Goal: Task Accomplishment & Management: Use online tool/utility

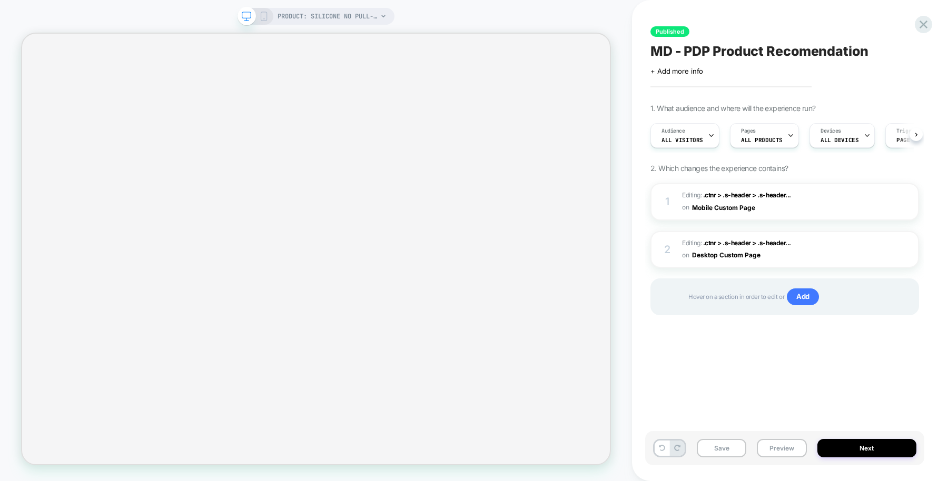
scroll to position [0, 1]
select select "**********"
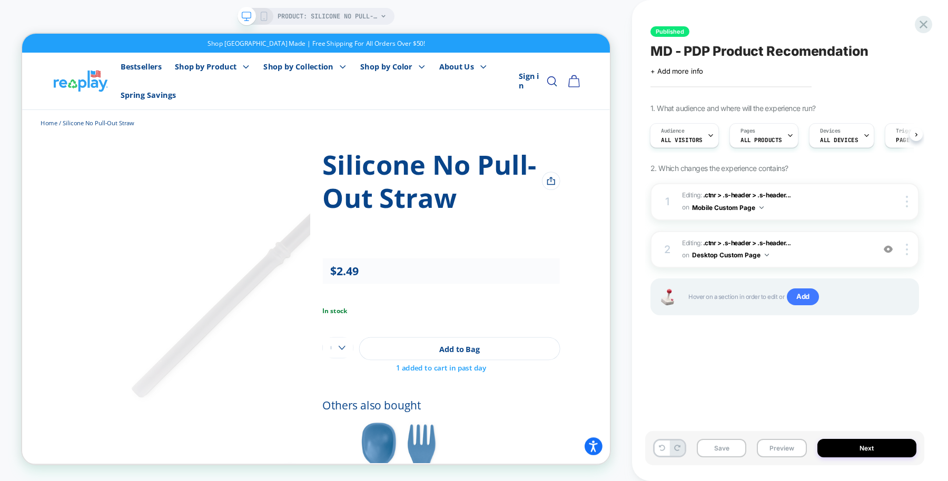
scroll to position [0, 0]
click at [918, 23] on icon at bounding box center [923, 24] width 14 height 14
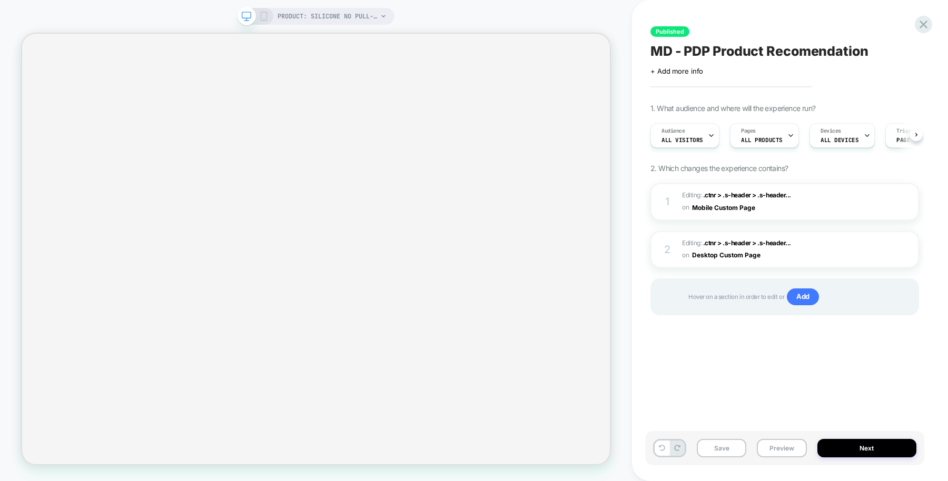
scroll to position [0, 1]
select select "**********"
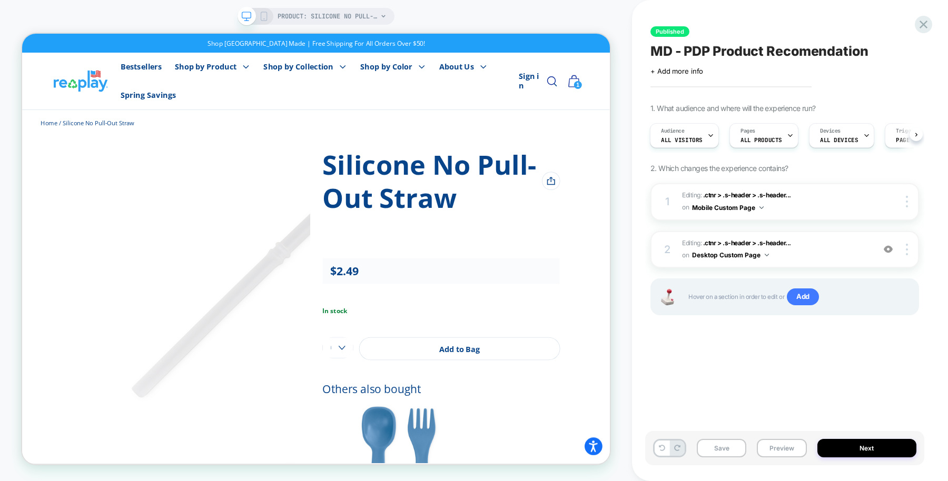
scroll to position [0, 0]
click at [715, 197] on span ".ctnr > .s-header > .s-header..." at bounding box center [747, 195] width 88 height 8
click at [0, 0] on icon at bounding box center [0, 0] width 0 height 0
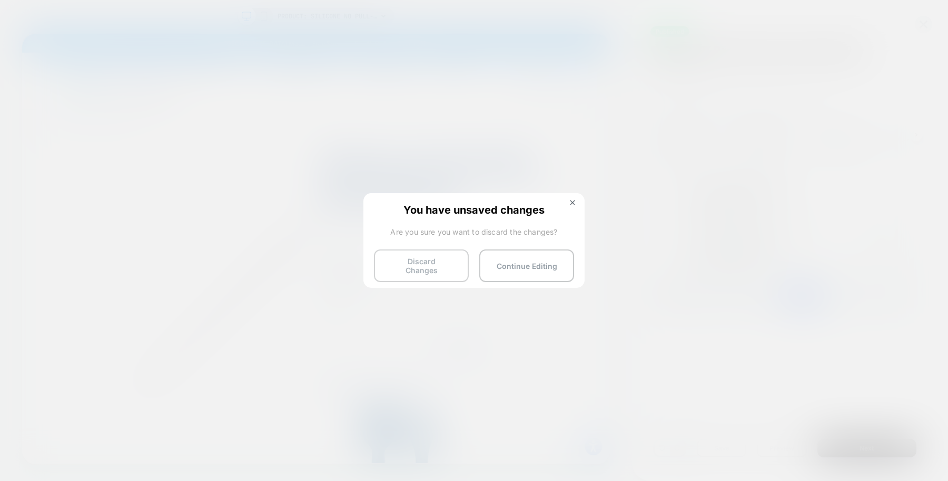
click at [439, 256] on button "Discard Changes" at bounding box center [421, 266] width 95 height 33
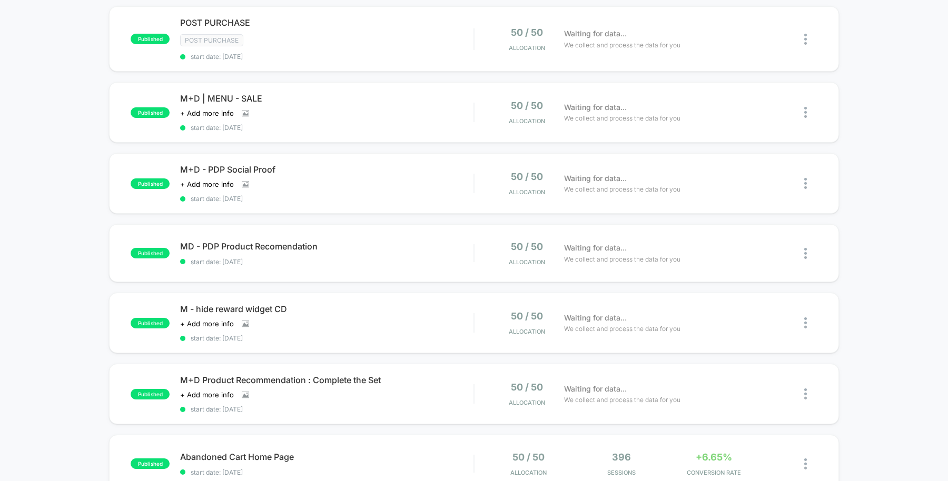
scroll to position [184, 0]
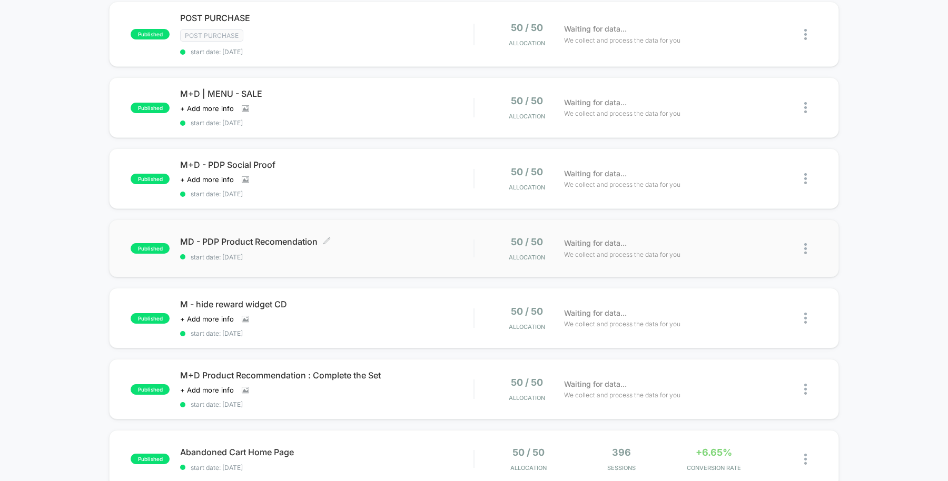
click at [406, 241] on span "MD - PDP Product Recomendation Click to edit experience details" at bounding box center [326, 241] width 293 height 11
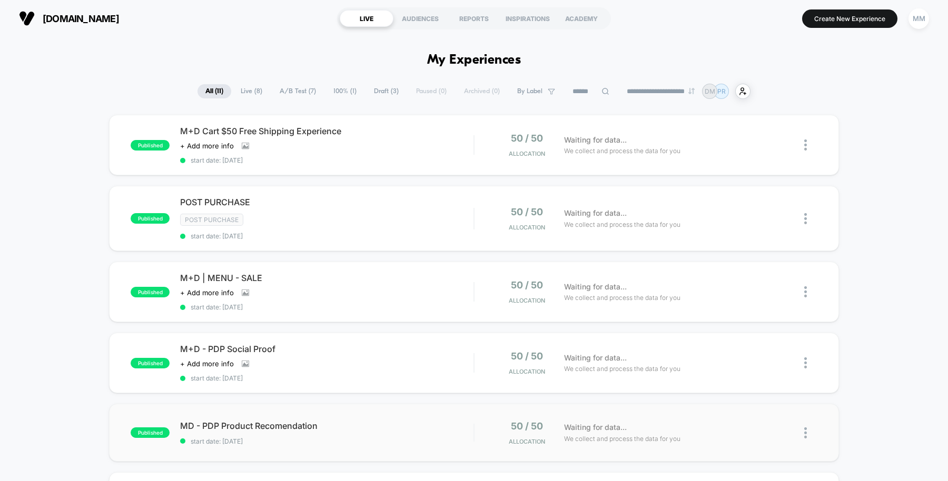
click at [428, 447] on div "published MD - PDP Product Recomendation start date: 8/28/2025 50 / 50 Allocati…" at bounding box center [474, 433] width 730 height 58
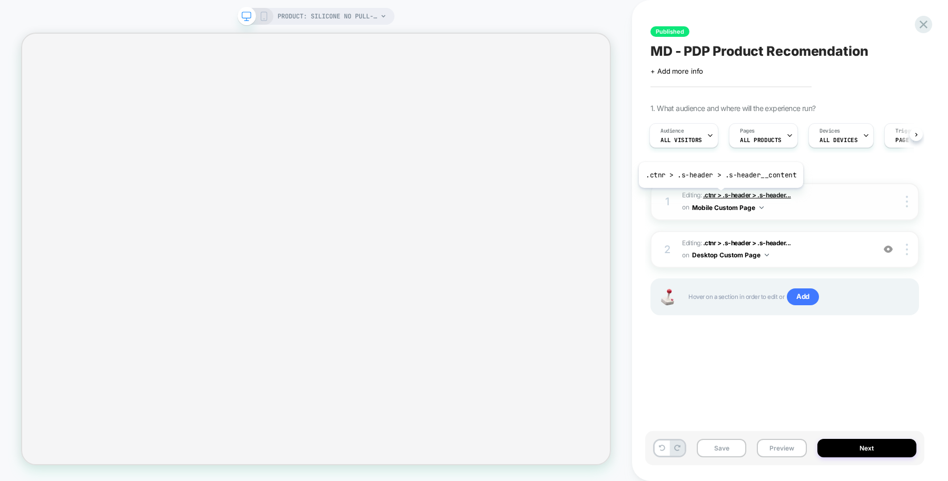
click at [719, 195] on span ".ctnr > .s-header > .s-header..." at bounding box center [747, 195] width 88 height 8
click at [718, 243] on span ".ctnr > .s-header > .s-header..." at bounding box center [747, 243] width 88 height 8
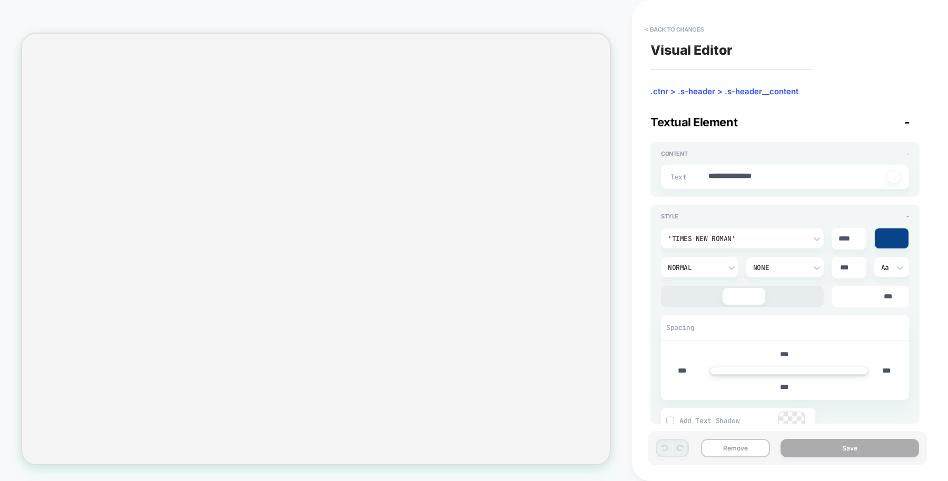
type textarea "*"
select select "**********"
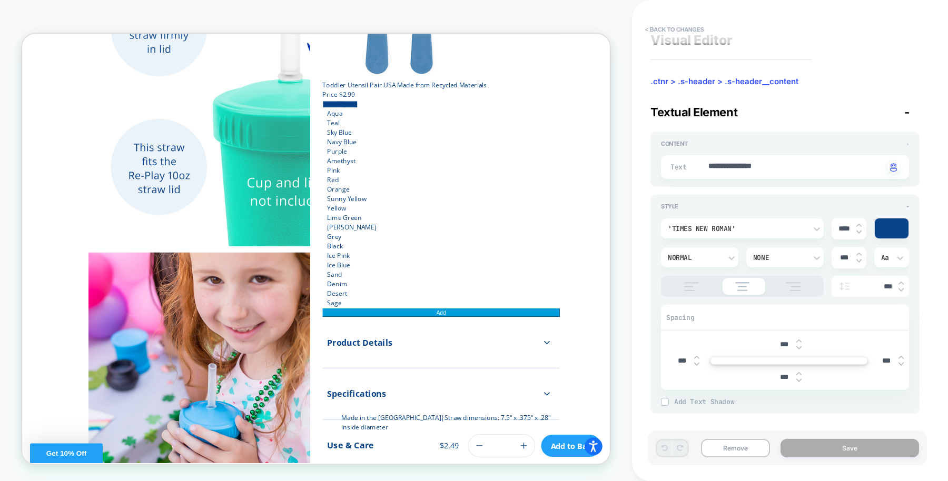
scroll to position [684, 0]
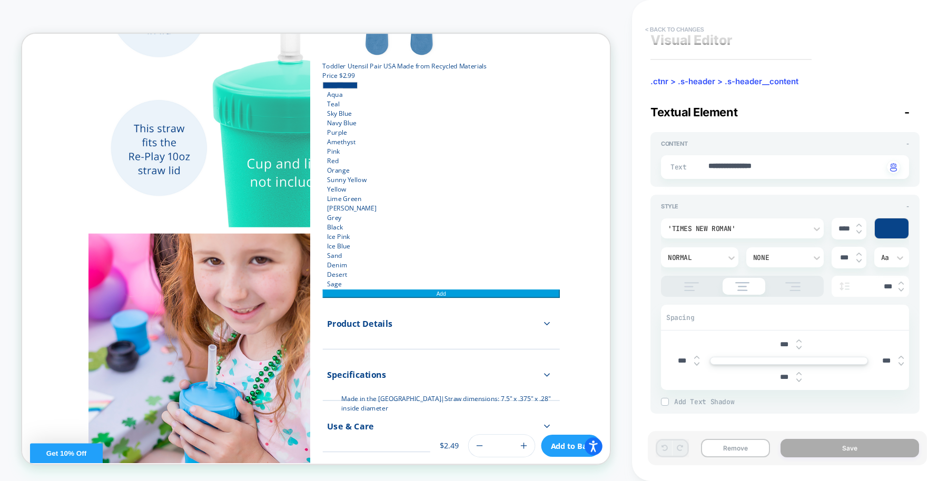
click at [672, 32] on button "< Back to changes" at bounding box center [675, 29] width 70 height 17
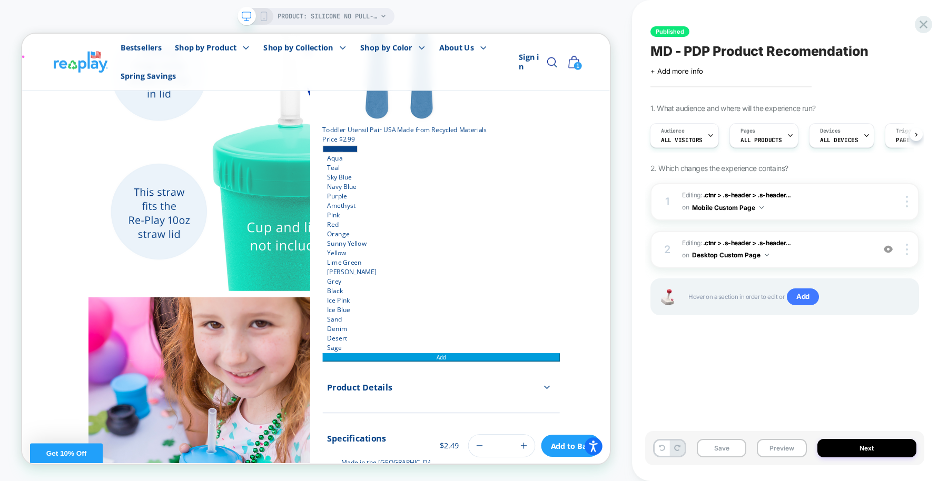
scroll to position [598, 0]
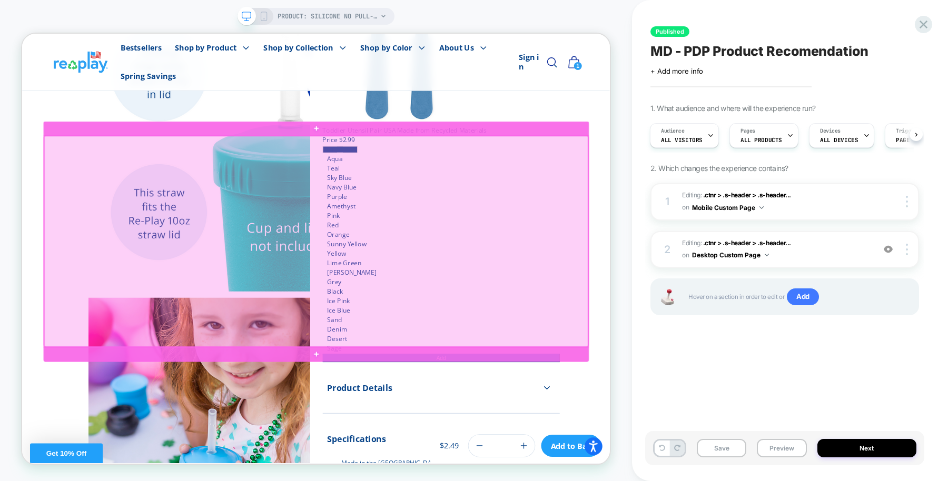
click at [724, 327] on div at bounding box center [414, 310] width 725 height 281
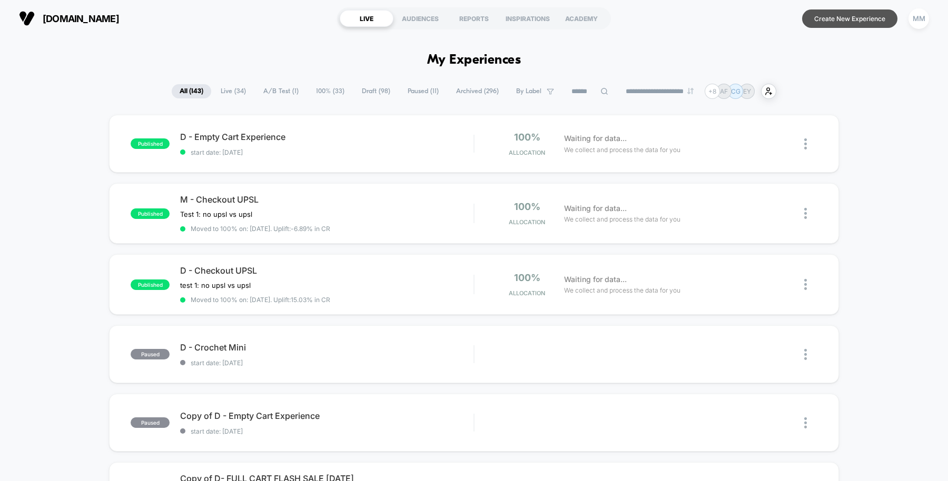
click at [842, 21] on button "Create New Experience" at bounding box center [849, 18] width 95 height 18
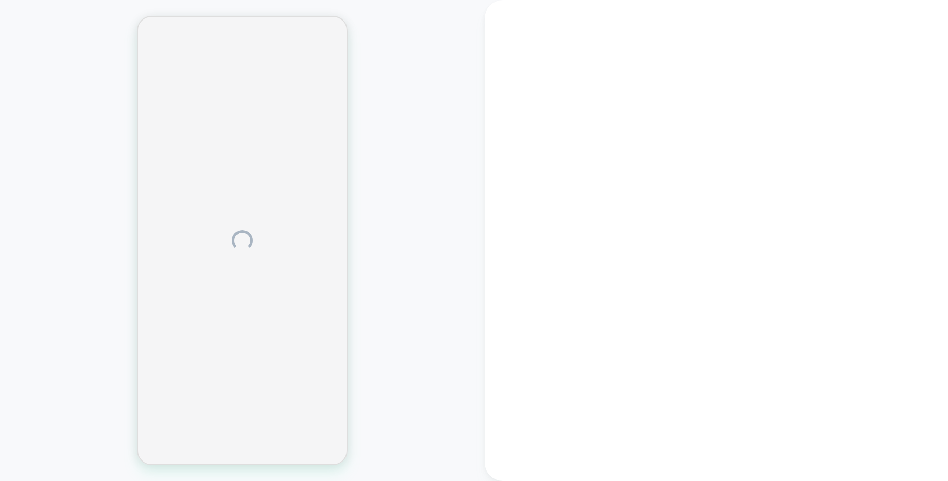
click at [842, 21] on div at bounding box center [717, 240] width 464 height 481
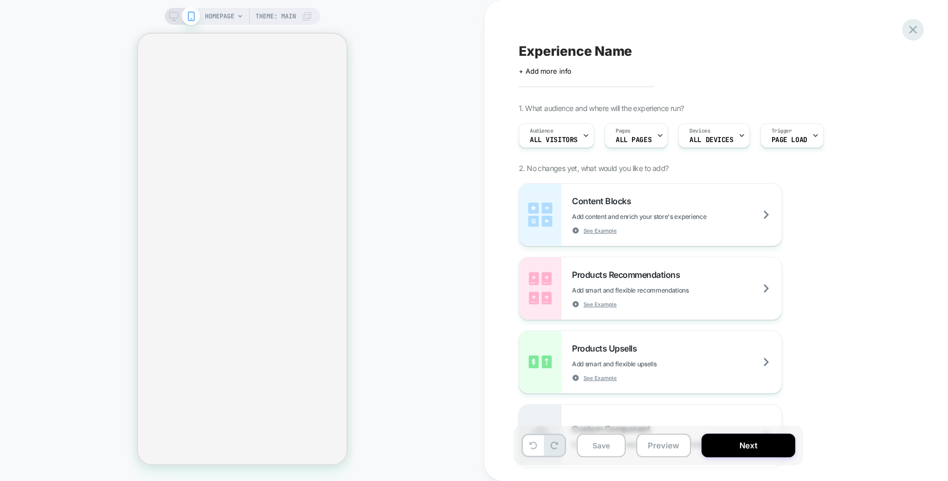
click at [916, 28] on icon at bounding box center [913, 30] width 14 height 14
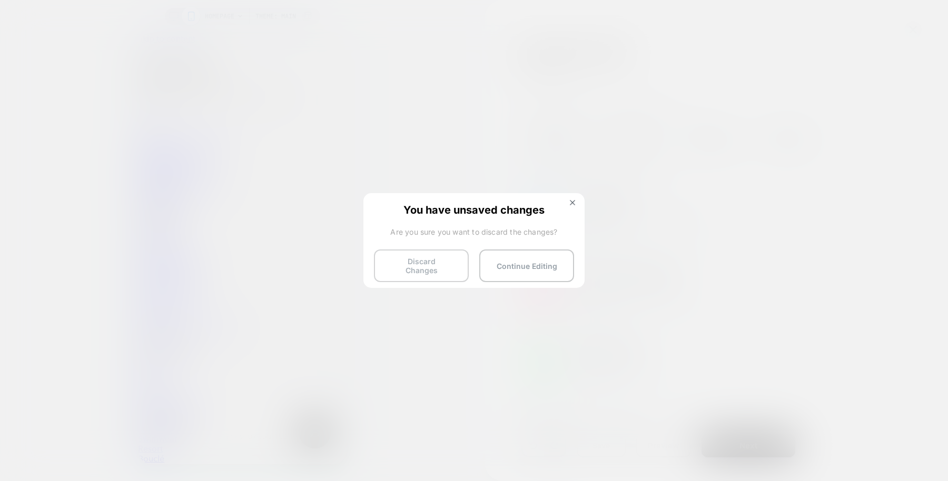
click at [425, 260] on button "Discard Changes" at bounding box center [421, 266] width 95 height 33
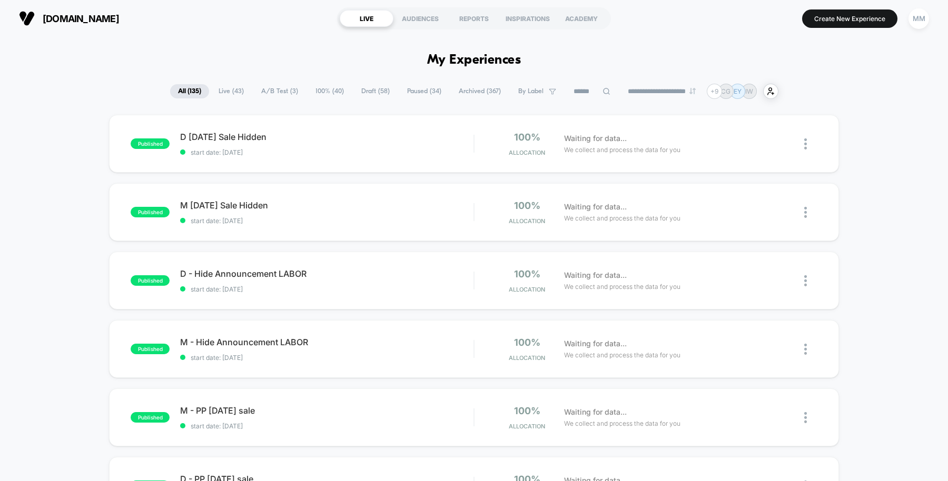
drag, startPoint x: 454, startPoint y: 225, endPoint x: 344, endPoint y: 39, distance: 215.5
click at [348, 303] on div "published D - Hide Announcement LABOR start date: 8/28/2025 100% Allocation Wai…" at bounding box center [474, 281] width 730 height 58
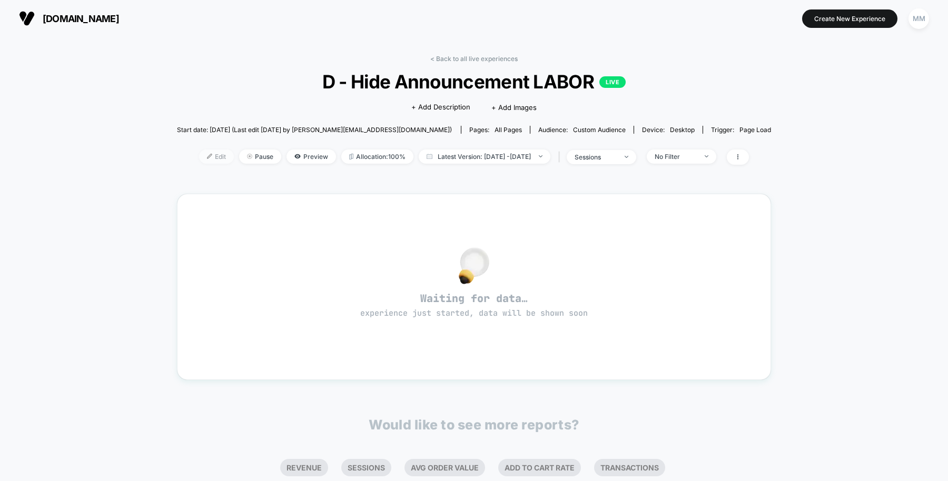
click at [205, 156] on span "Edit" at bounding box center [216, 157] width 35 height 14
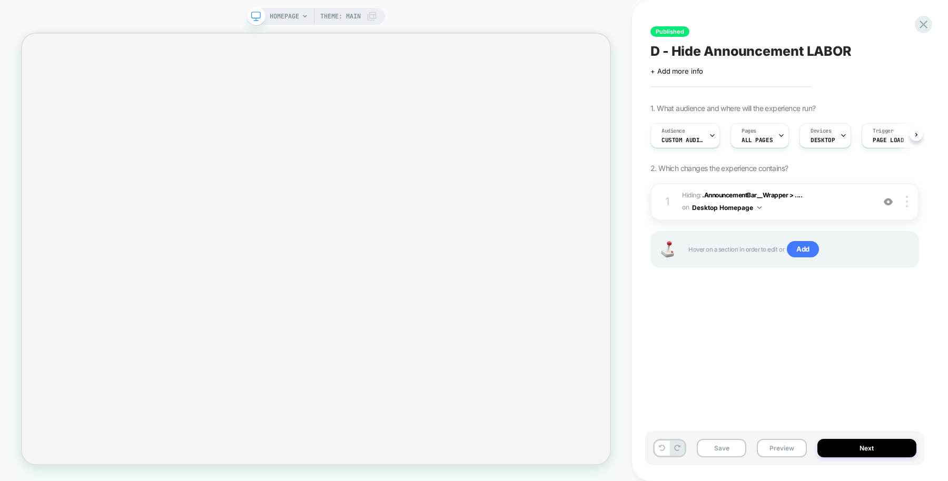
scroll to position [0, 1]
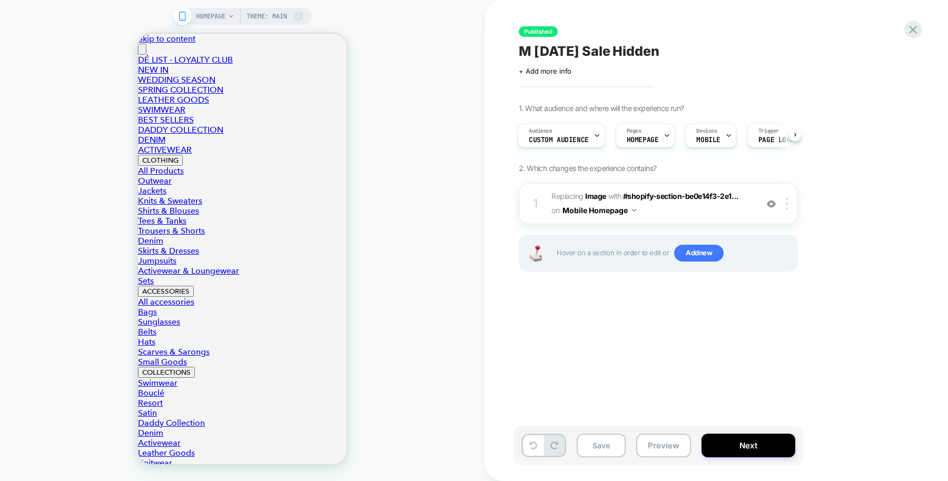
click at [0, 0] on div "Published M [DATE] Sale Hidden Click to edit experience details + Add more info…" at bounding box center [0, 0] width 0 height 0
click at [0, 0] on div "Audience Custom Audience" at bounding box center [0, 0] width 0 height 0
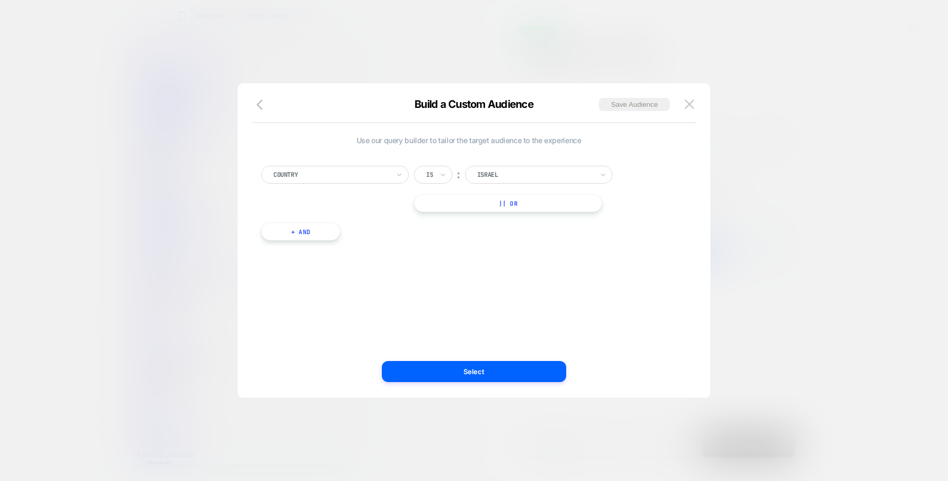
click at [0, 0] on div at bounding box center [0, 0] width 0 height 0
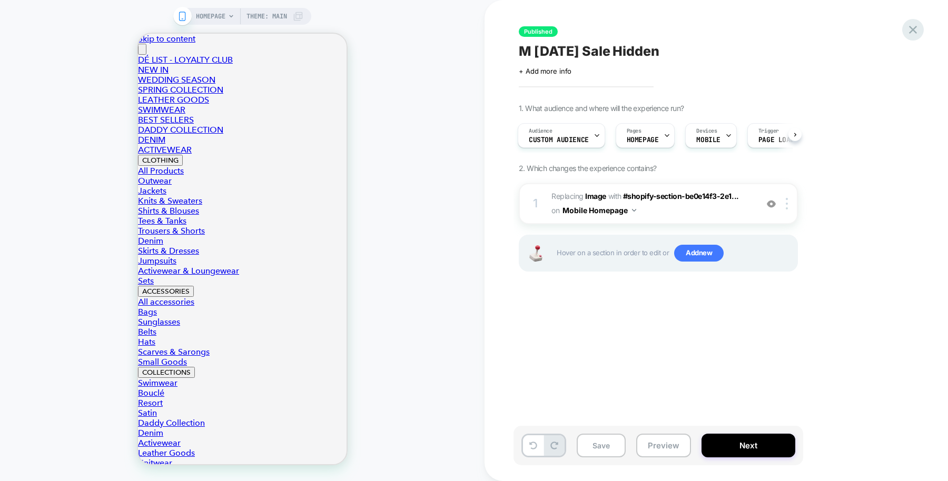
click at [0, 0] on icon at bounding box center [0, 0] width 0 height 0
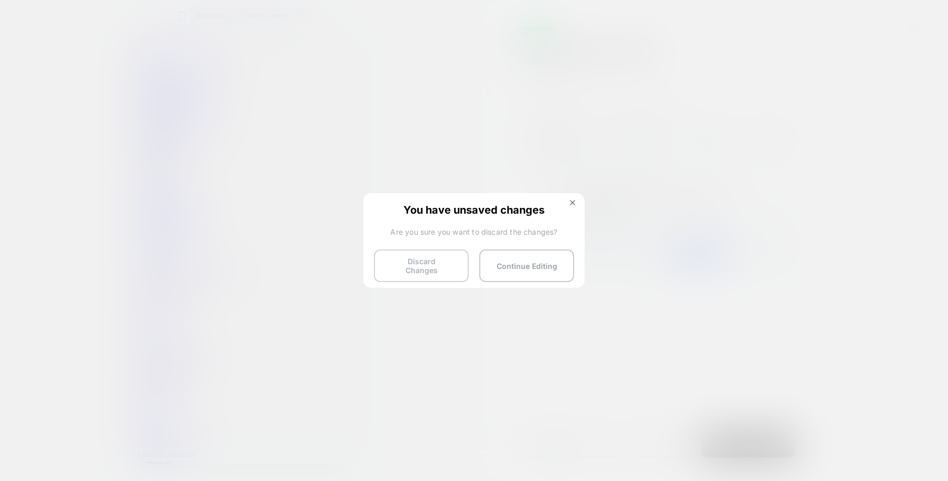
click at [433, 262] on button "Discard Changes" at bounding box center [421, 266] width 95 height 33
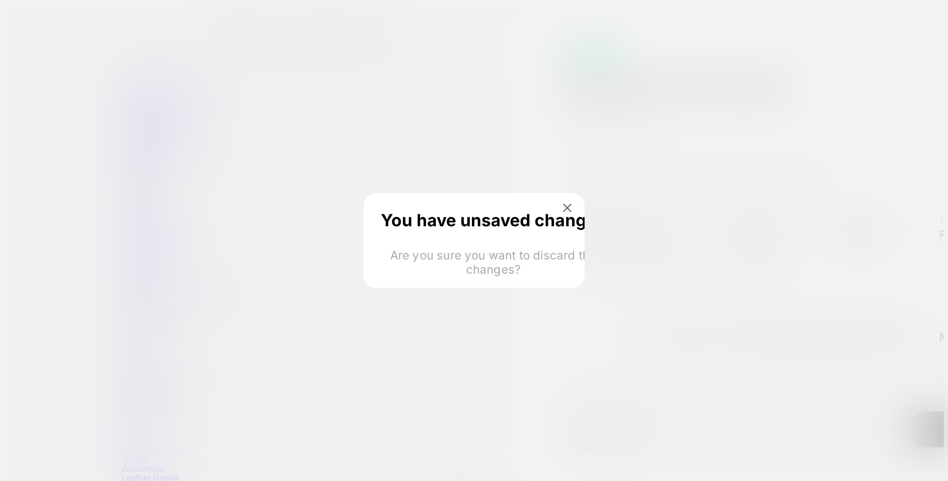
click at [433, 262] on html "HOMEPAGE Theme: MAIN Published M Labor Day Sale Hidden Click to edit experience…" at bounding box center [474, 324] width 948 height 649
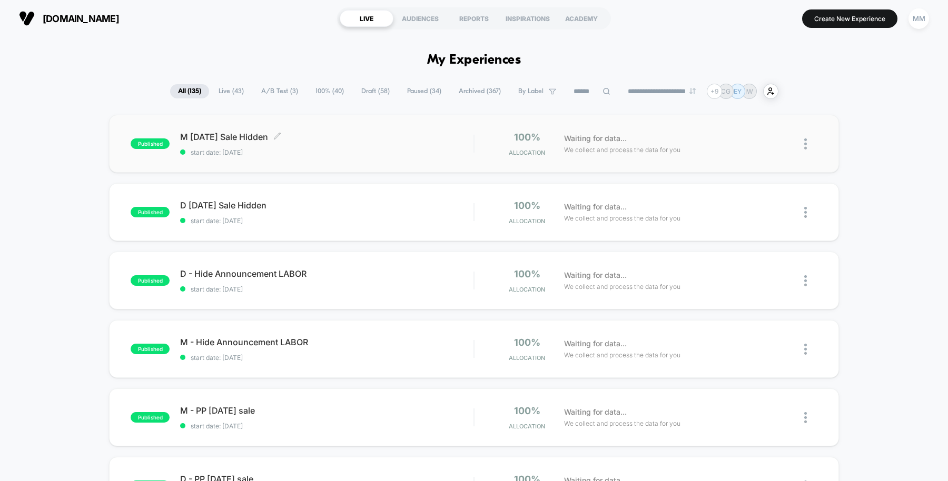
click at [390, 144] on div "M Labor Day Sale Hidden Click to edit experience details Click to edit experien…" at bounding box center [326, 144] width 293 height 25
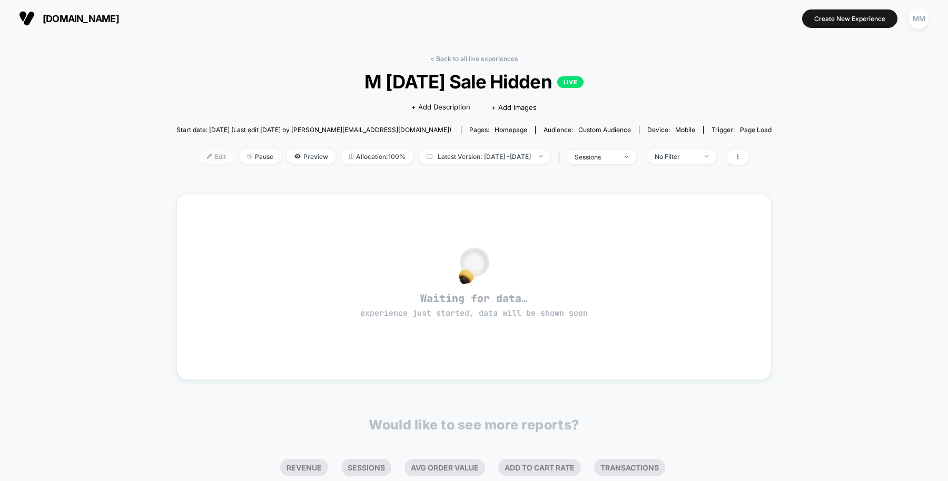
click at [199, 161] on span "Edit" at bounding box center [216, 157] width 35 height 14
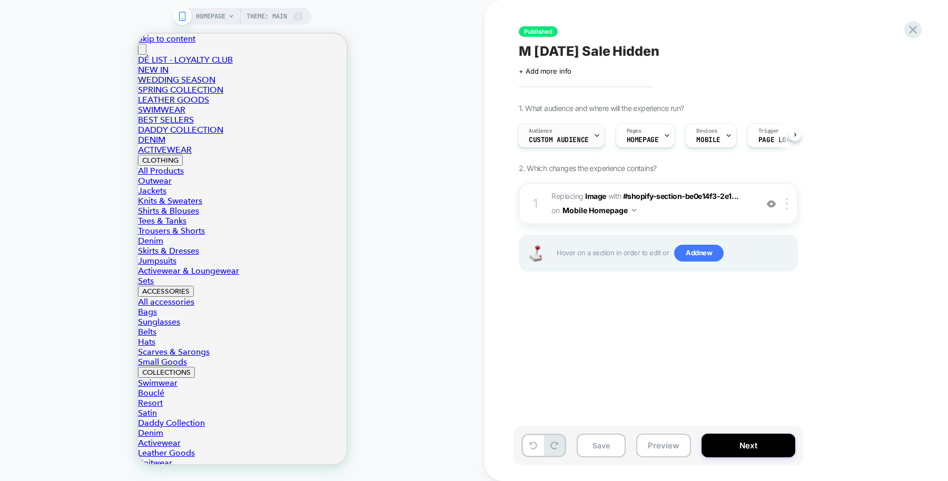
click at [0, 0] on div "Audience Custom Audience" at bounding box center [0, 0] width 0 height 0
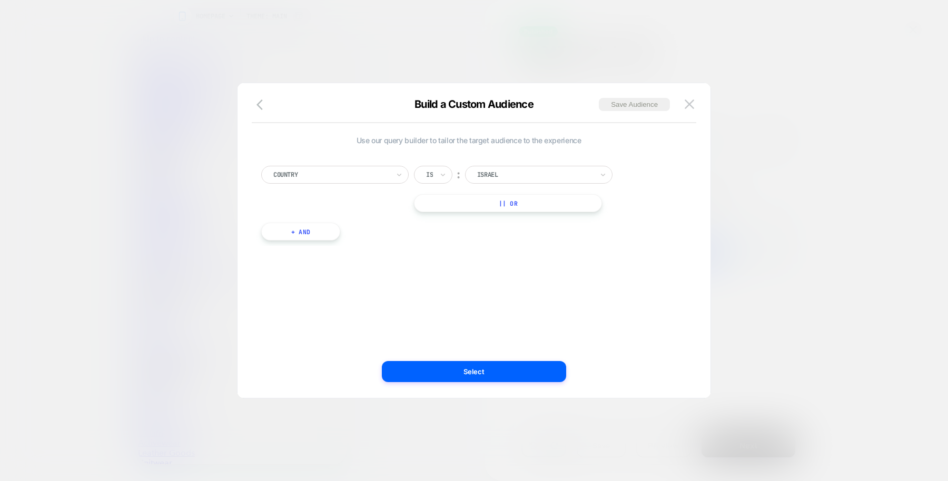
click at [741, 112] on div at bounding box center [474, 240] width 948 height 481
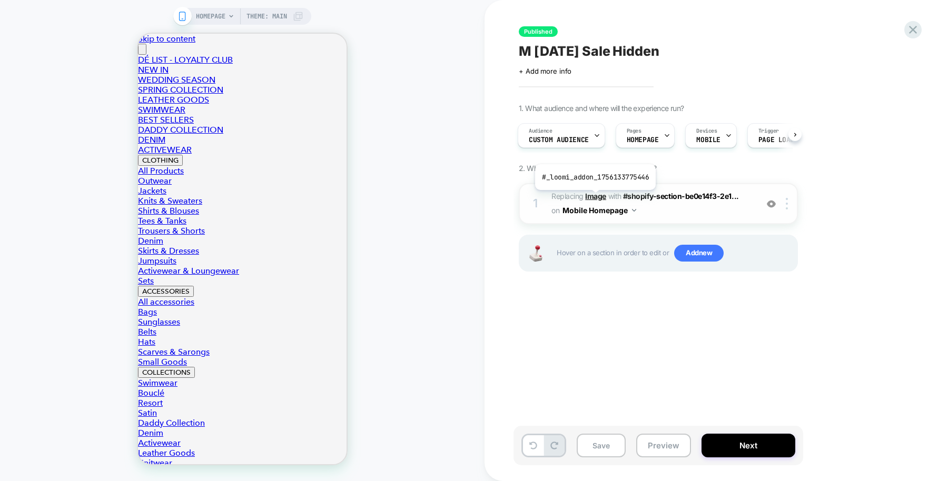
click at [594, 198] on b "Image" at bounding box center [595, 196] width 21 height 9
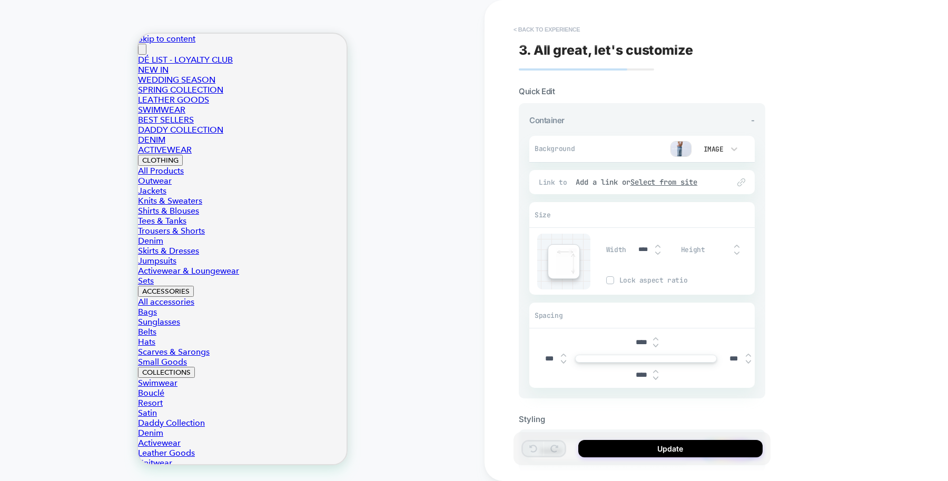
click at [556, 32] on button "< Back to experience" at bounding box center [546, 29] width 77 height 17
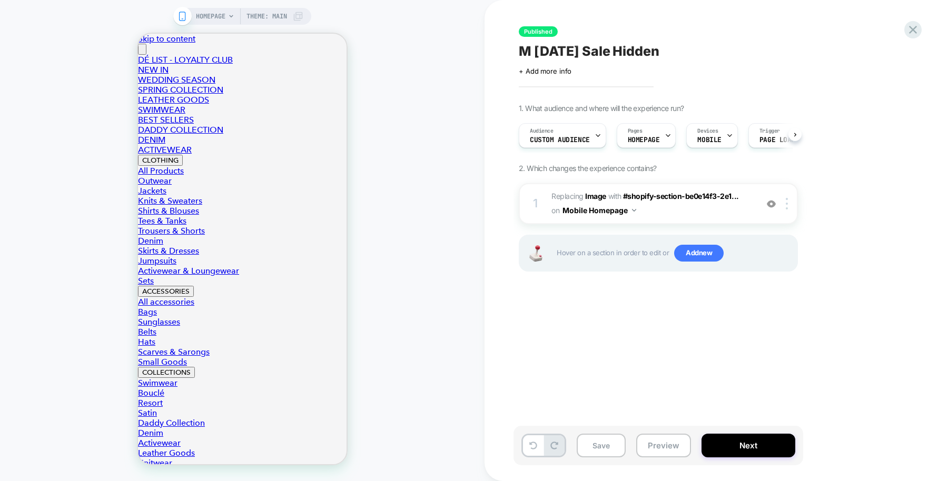
scroll to position [0, 1]
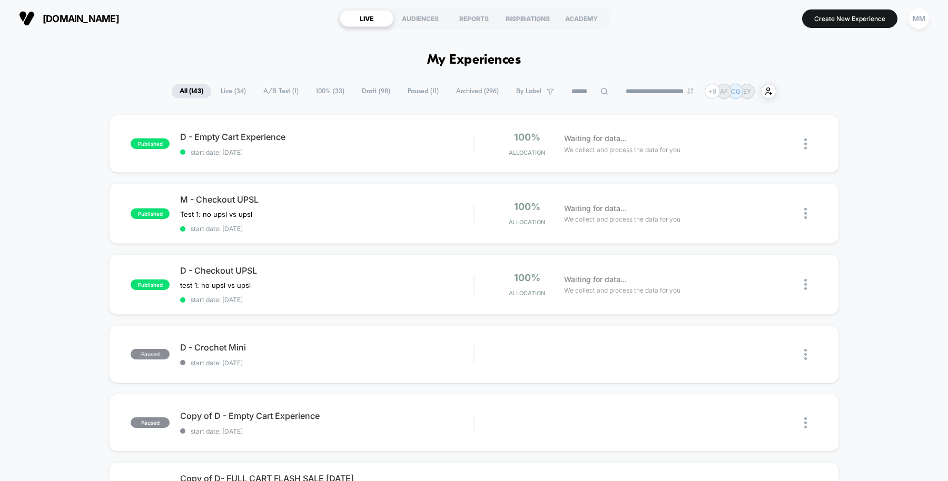
click at [232, 90] on span "Live ( 34 )" at bounding box center [233, 91] width 41 height 14
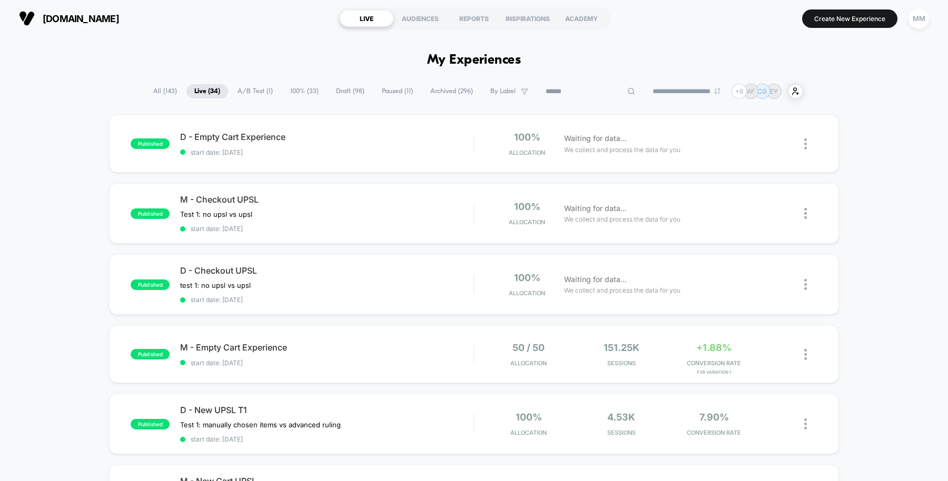
click at [585, 91] on input at bounding box center [590, 91] width 105 height 13
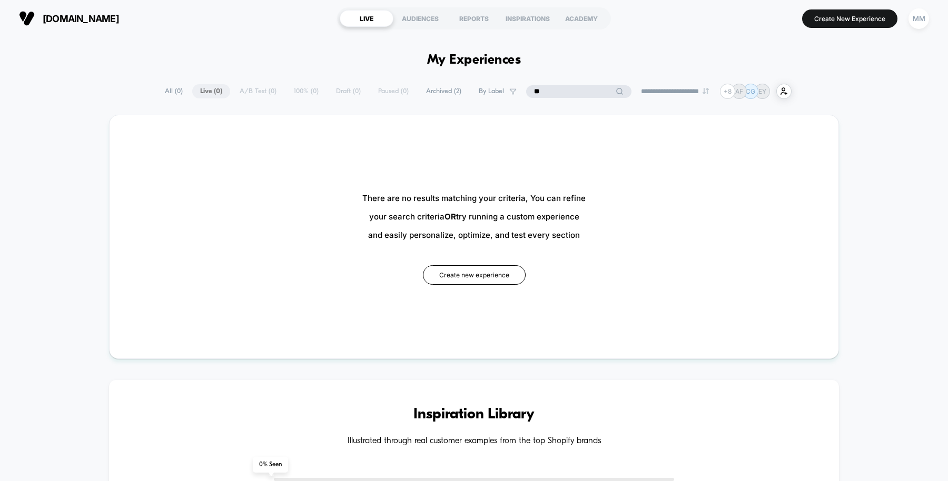
type input "*"
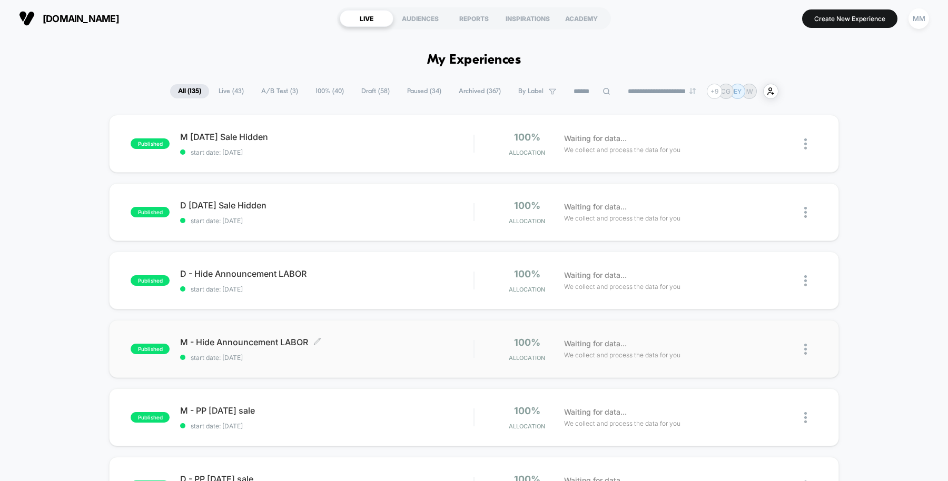
click at [383, 348] on div "M - Hide Announcement LABOR Click to edit experience details Click to edit expe…" at bounding box center [326, 349] width 293 height 25
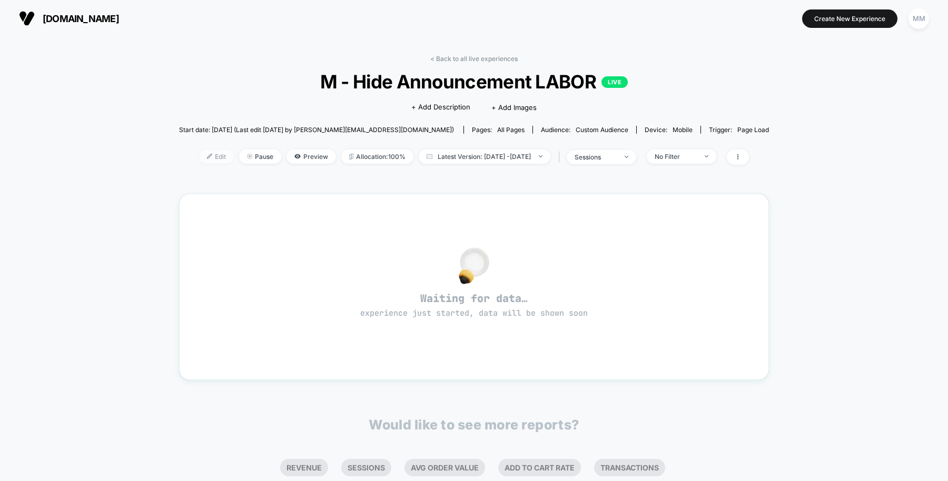
click at [199, 158] on span "Edit" at bounding box center [216, 157] width 35 height 14
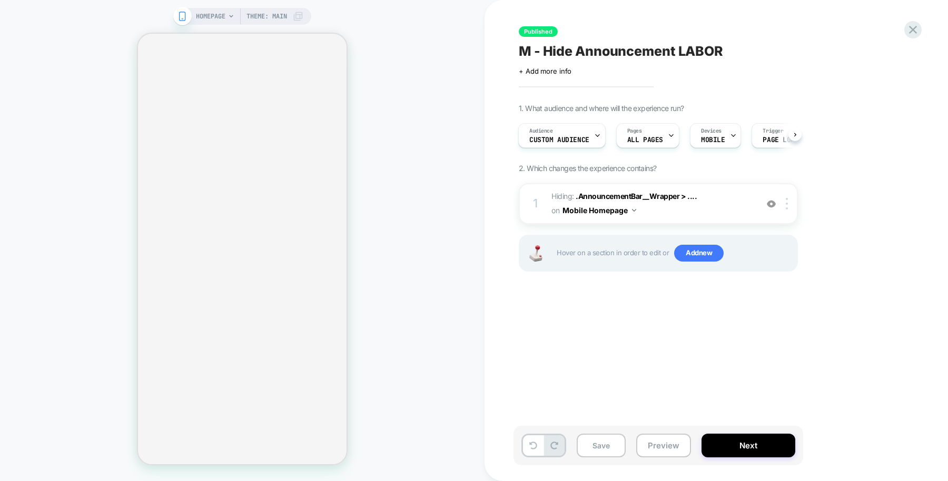
scroll to position [0, 1]
click at [775, 203] on img at bounding box center [771, 204] width 9 height 9
click at [772, 204] on img at bounding box center [771, 204] width 9 height 9
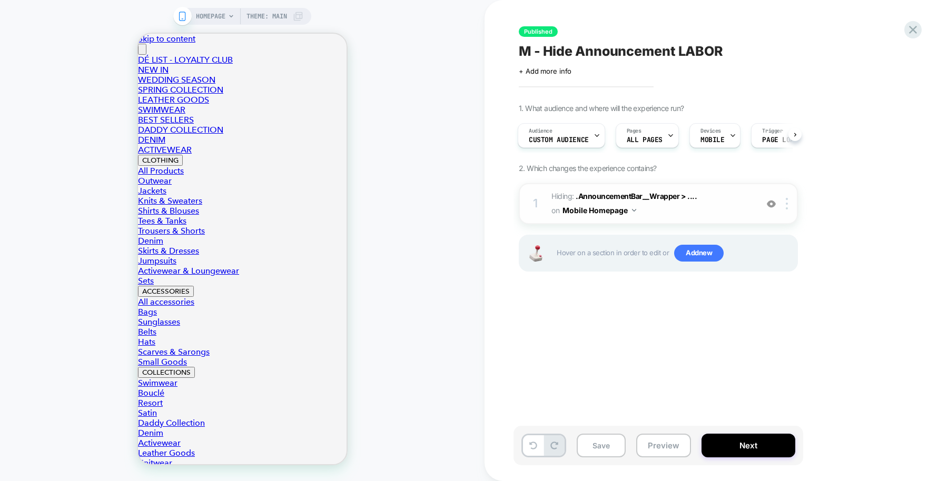
scroll to position [0, 0]
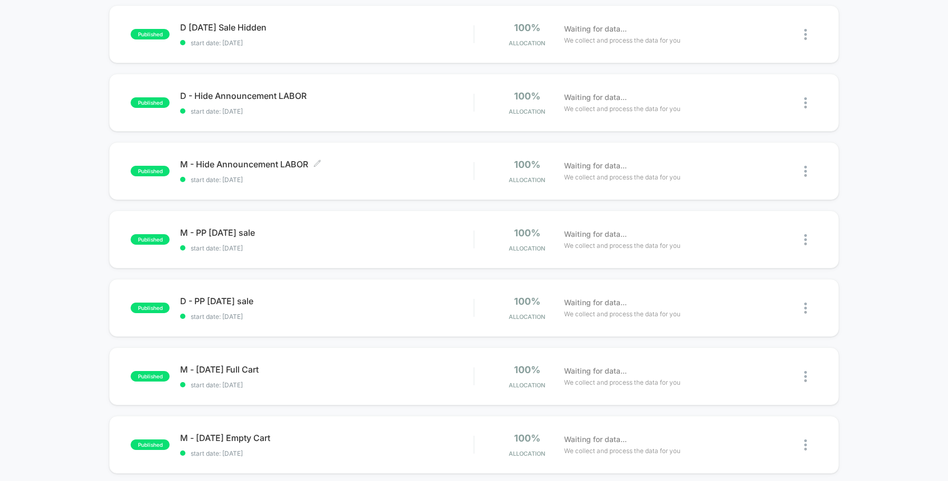
click at [380, 172] on div "M - Hide Announcement LABOR Click to edit experience details Click to edit expe…" at bounding box center [326, 171] width 293 height 25
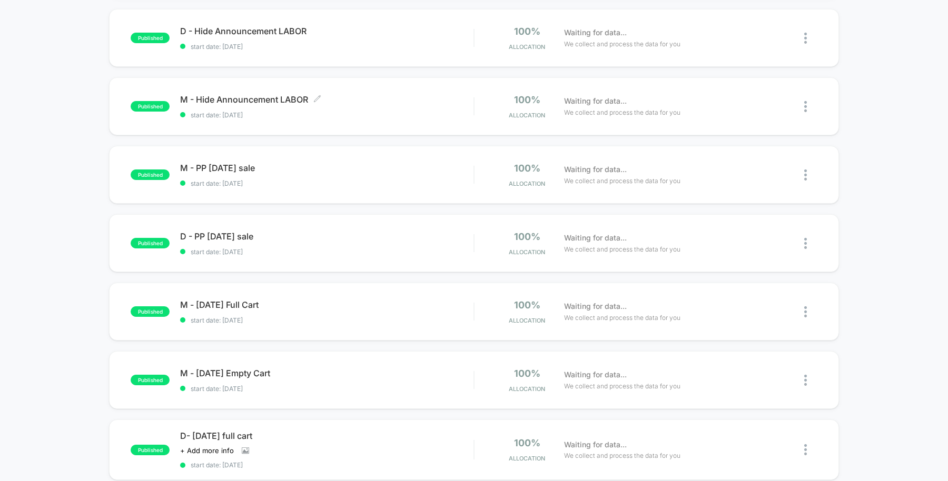
scroll to position [244, 0]
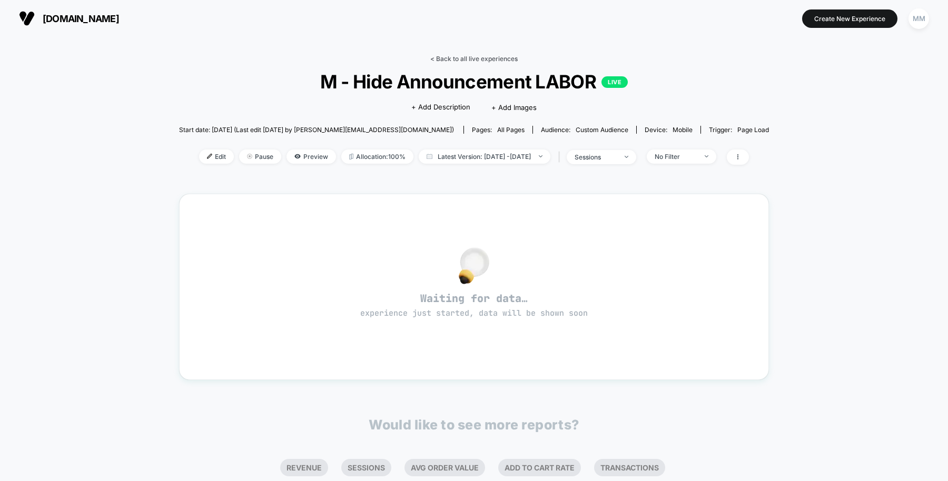
click at [455, 61] on link "< Back to all live experiences" at bounding box center [473, 59] width 87 height 8
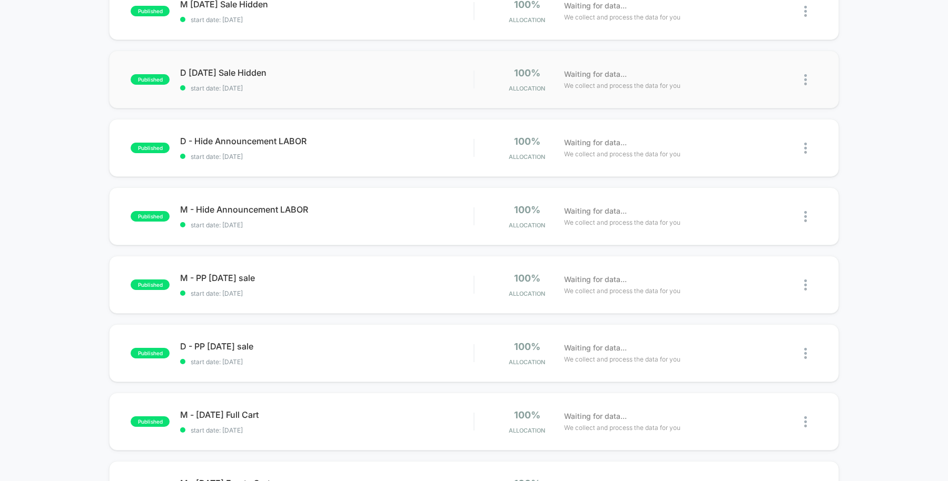
scroll to position [134, 0]
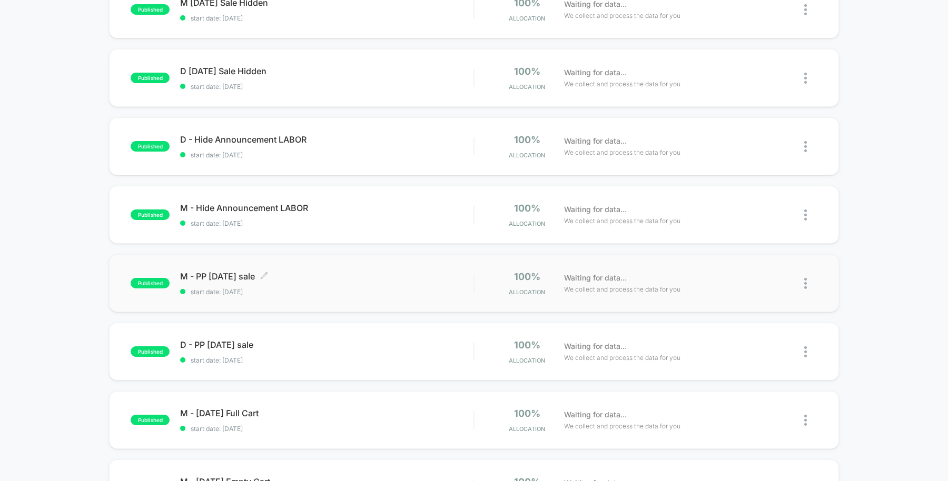
click at [390, 285] on div "M - PP labor day sale Click to edit experience details Click to edit experience…" at bounding box center [326, 283] width 293 height 25
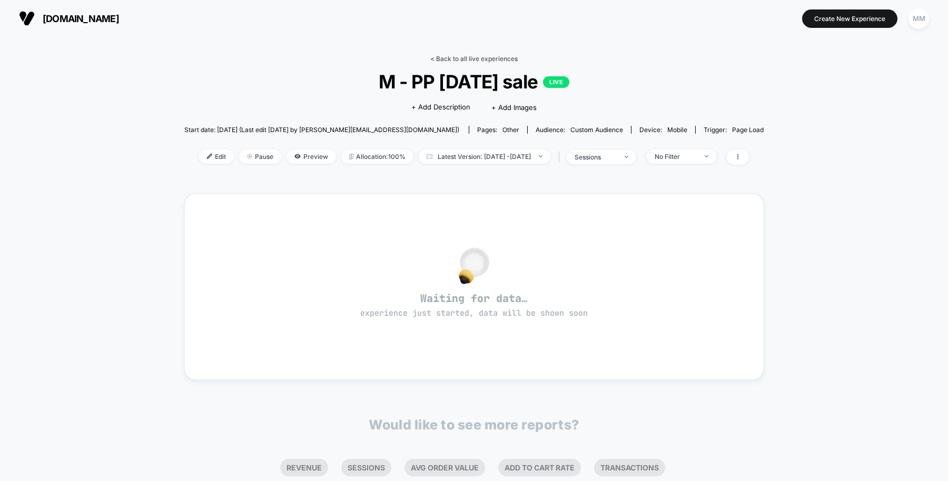
click at [465, 61] on link "< Back to all live experiences" at bounding box center [473, 59] width 87 height 8
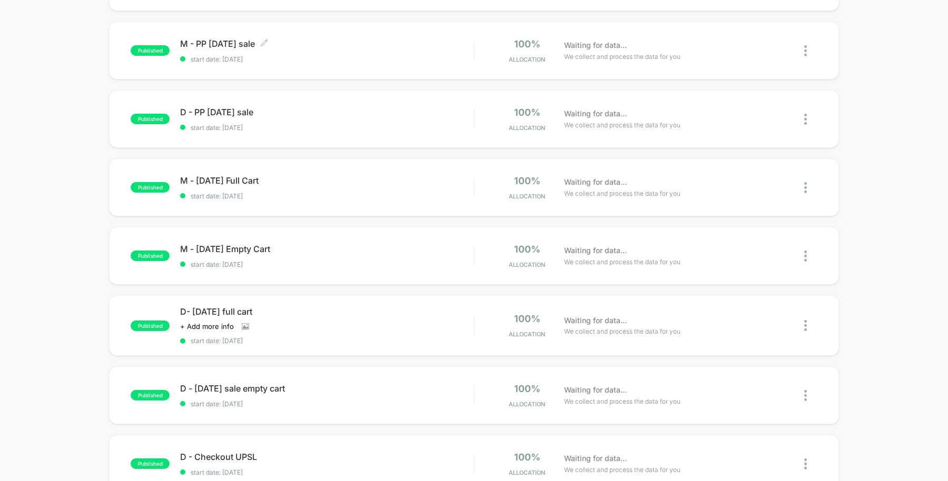
scroll to position [372, 0]
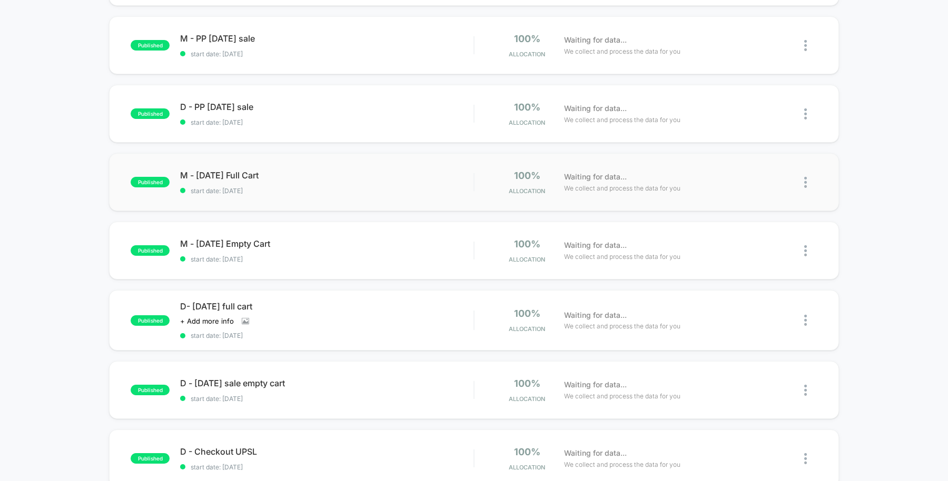
click at [388, 194] on div "published M - Labor Day Full Cart start date: 8/28/2025 100% Allocation Waiting…" at bounding box center [474, 182] width 730 height 58
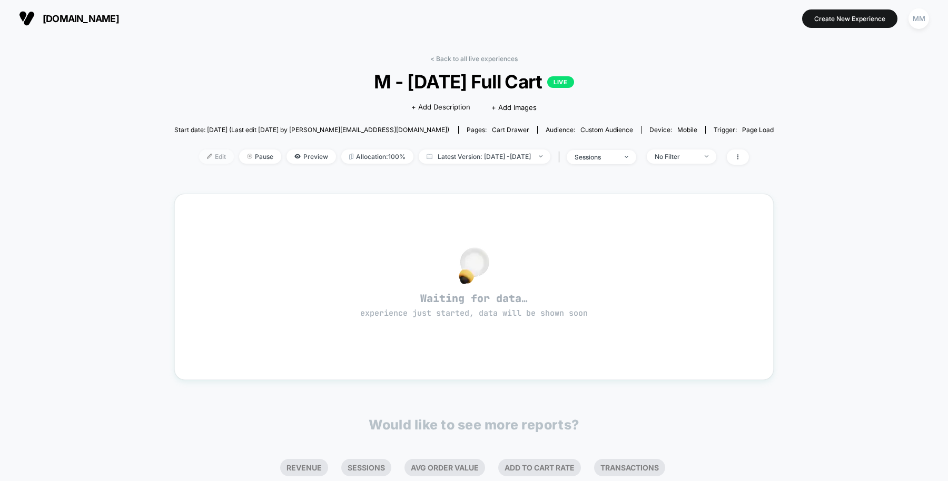
click at [201, 161] on span "Edit" at bounding box center [216, 157] width 35 height 14
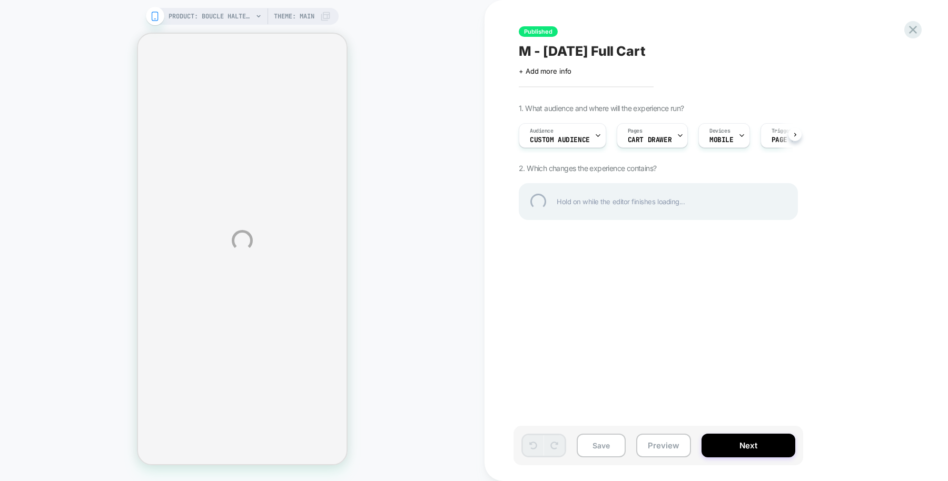
scroll to position [0, 1]
click at [582, 141] on div "PRODUCT: Boucle Halter Neck Top [boucl navy striped] PRODUCT: Boucle Halter Nec…" at bounding box center [474, 240] width 948 height 481
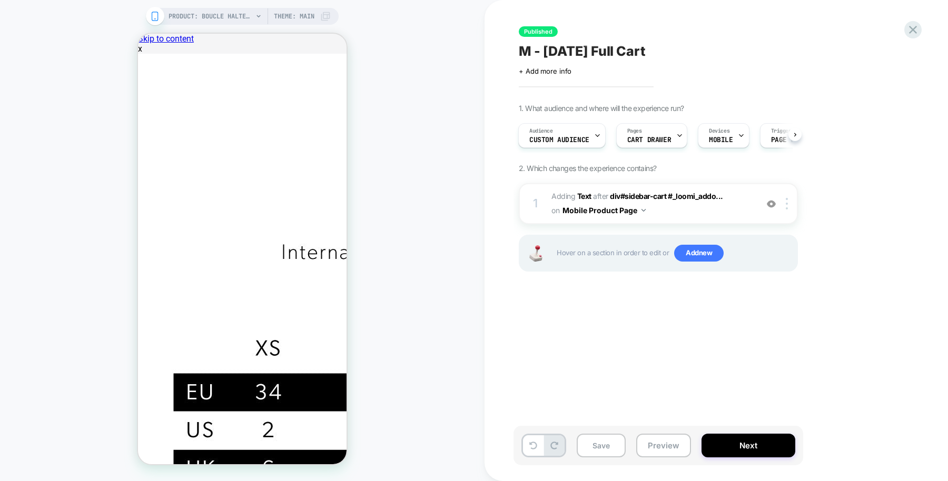
scroll to position [0, 1]
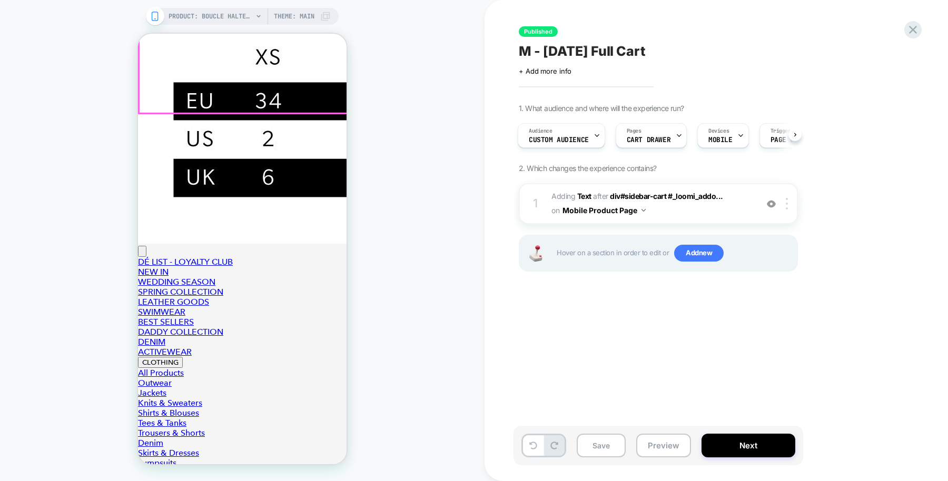
scroll to position [293, 0]
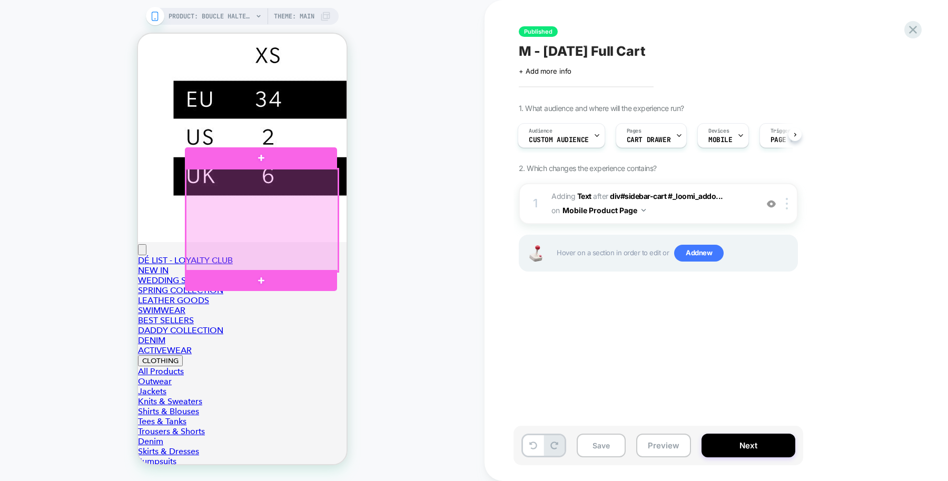
scroll to position [0, 0]
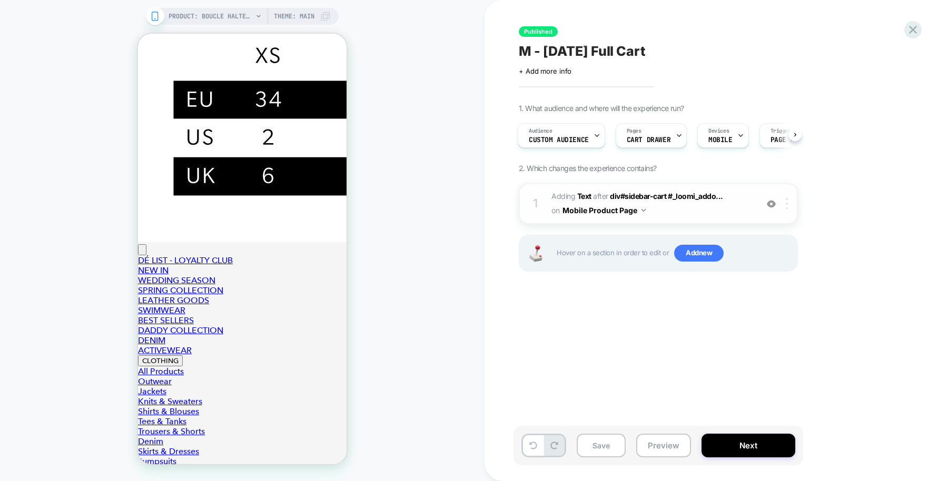
click at [787, 204] on img at bounding box center [787, 204] width 2 height 12
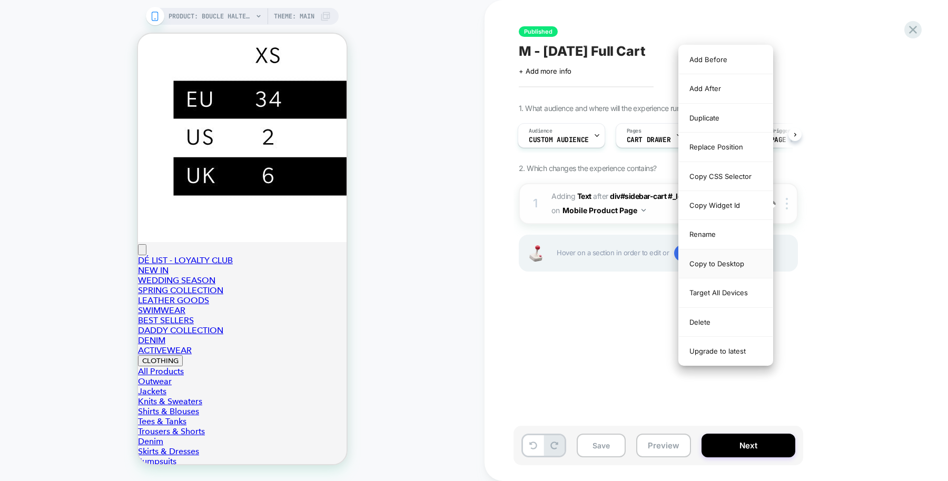
click at [728, 250] on div "Copy to Desktop" at bounding box center [726, 264] width 94 height 29
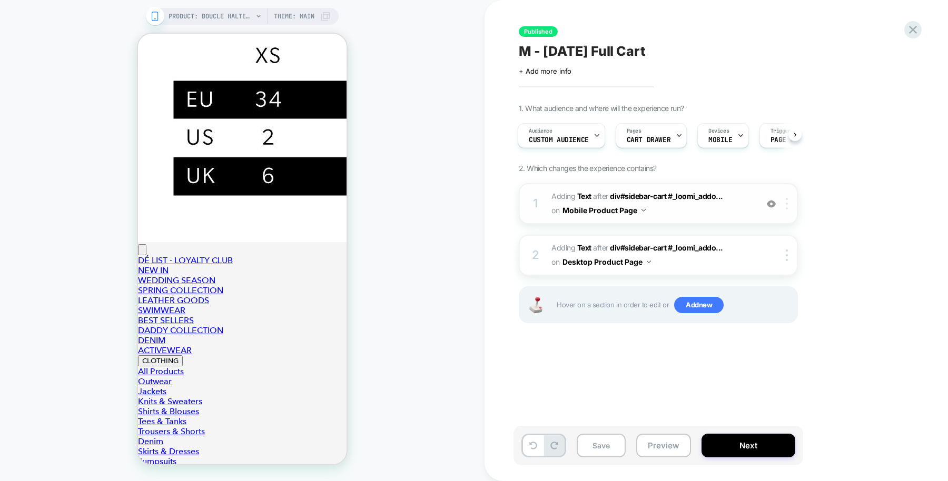
click at [785, 206] on div at bounding box center [788, 204] width 17 height 12
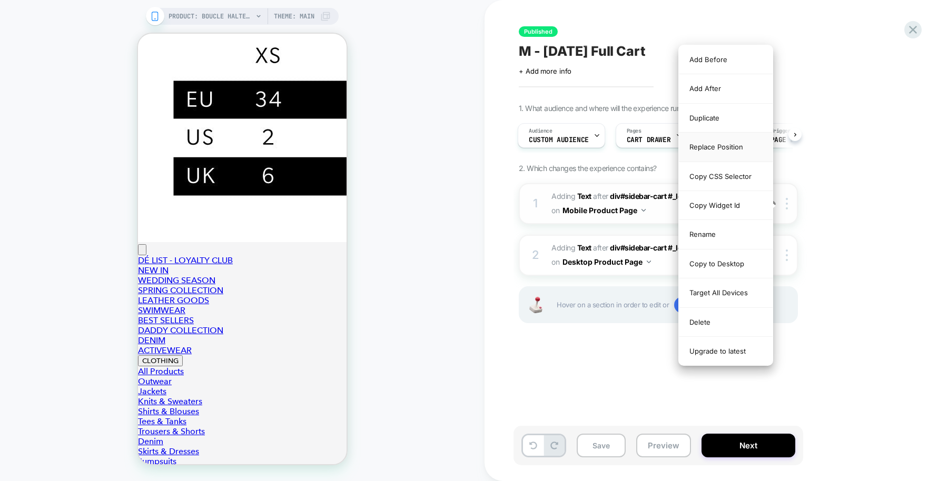
click at [731, 137] on div "Replace Position" at bounding box center [726, 147] width 94 height 29
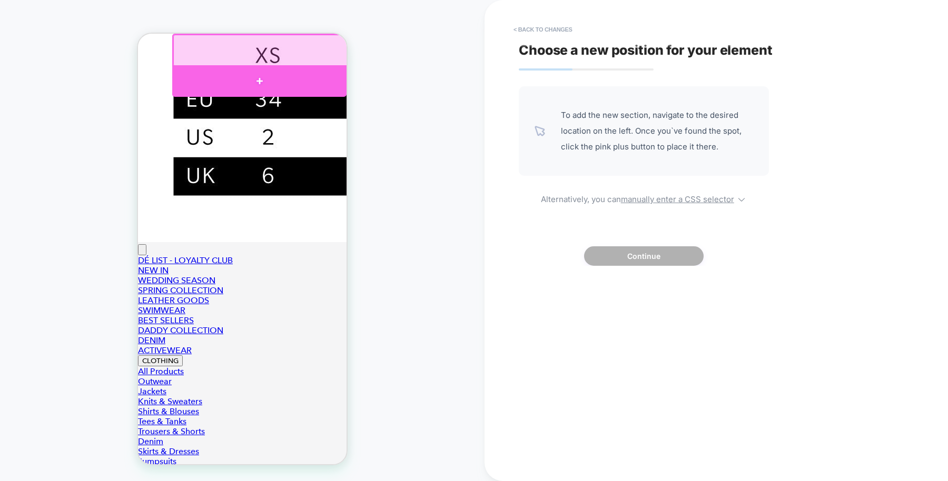
click at [293, 80] on div at bounding box center [259, 81] width 174 height 32
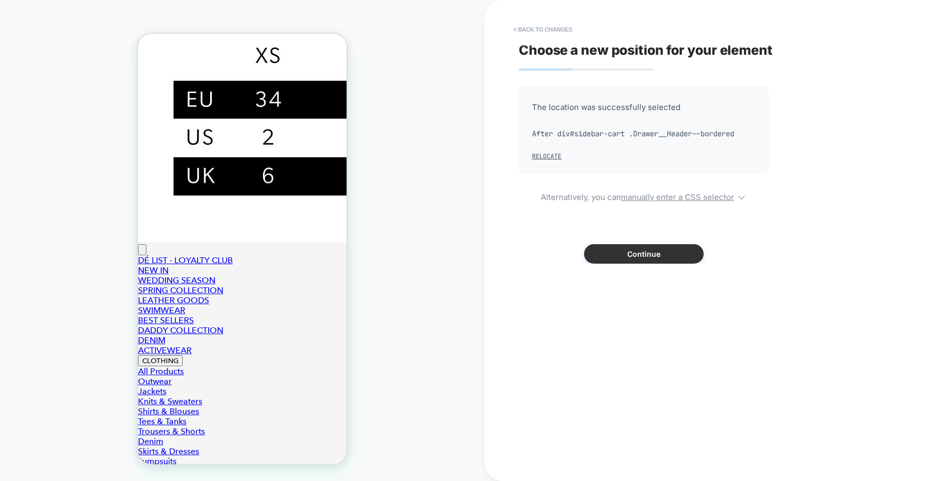
click at [636, 255] on button "Continue" at bounding box center [644, 253] width 120 height 19
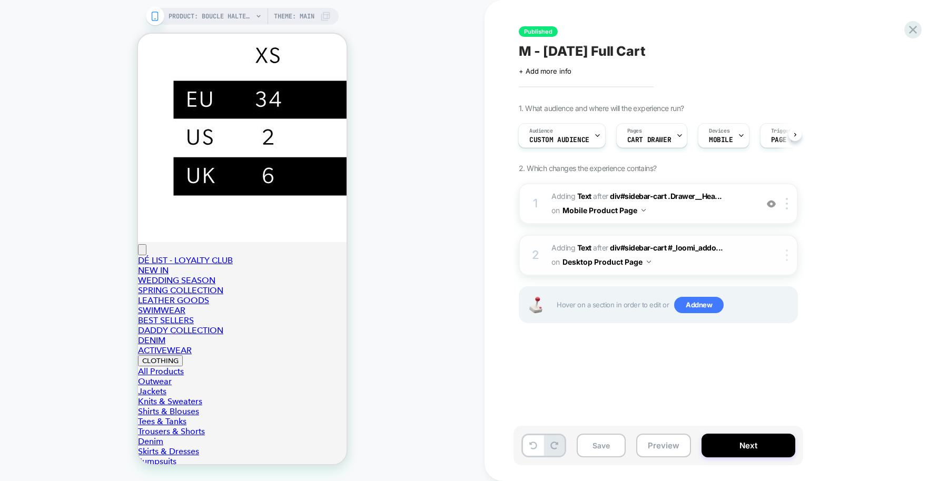
click at [786, 255] on img at bounding box center [787, 256] width 2 height 12
click at [502, 271] on div "Published M - Labor Day Full Cart Click to edit experience details + Add more i…" at bounding box center [717, 240] width 464 height 481
click at [607, 441] on button "Save" at bounding box center [601, 446] width 49 height 24
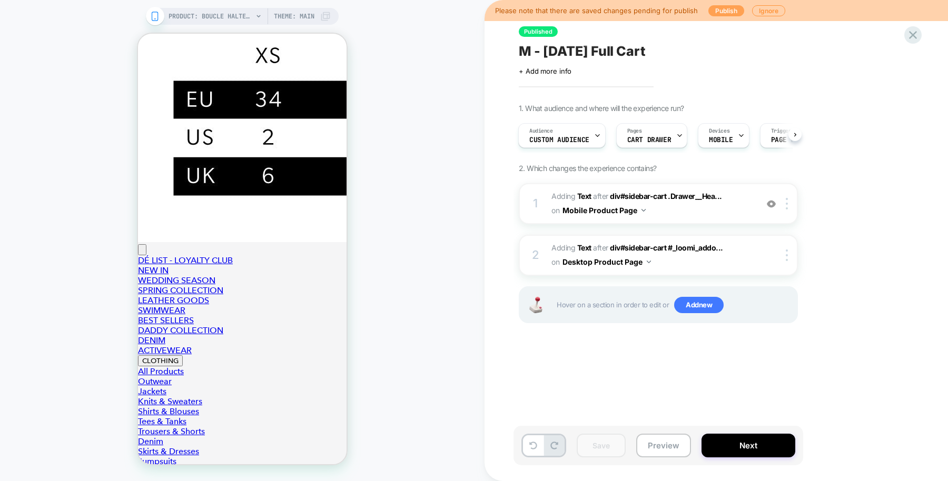
click at [722, 11] on button "Publish" at bounding box center [726, 10] width 36 height 11
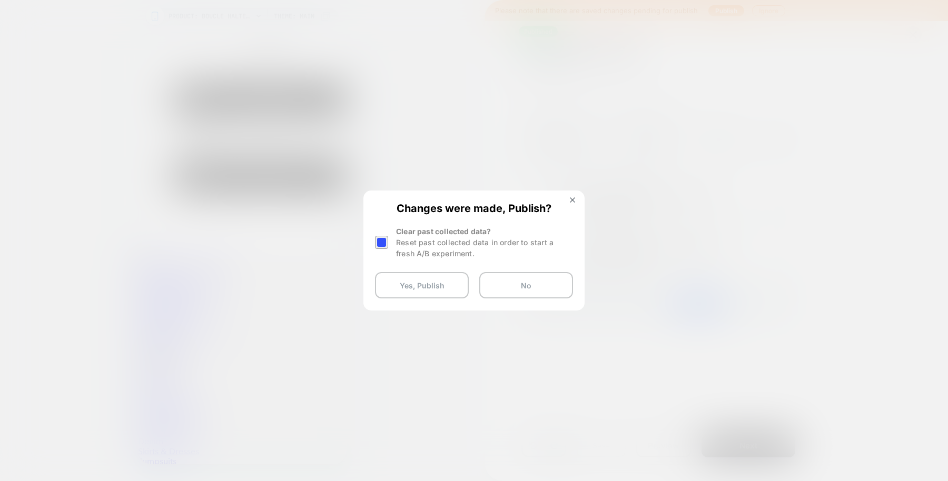
click at [383, 240] on div at bounding box center [381, 242] width 13 height 13
click at [417, 286] on button "Yes, Publish" at bounding box center [422, 285] width 94 height 26
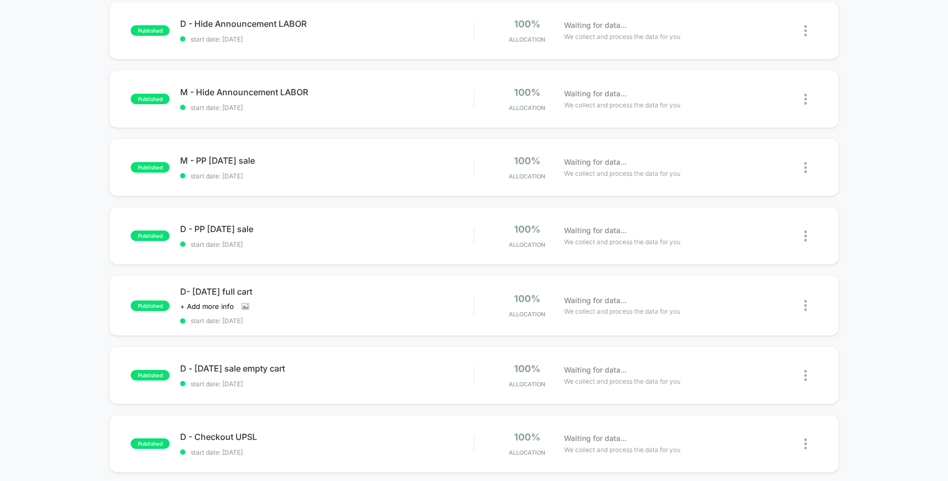
scroll to position [389, 0]
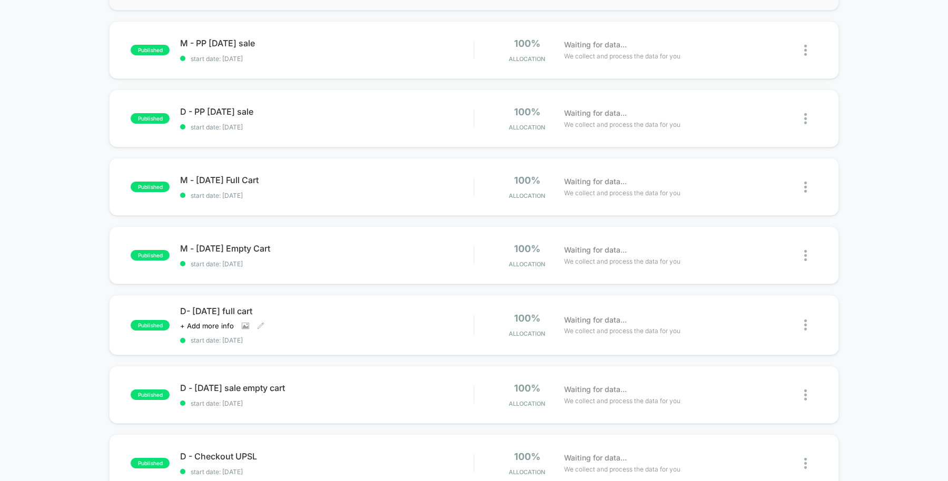
scroll to position [369, 0]
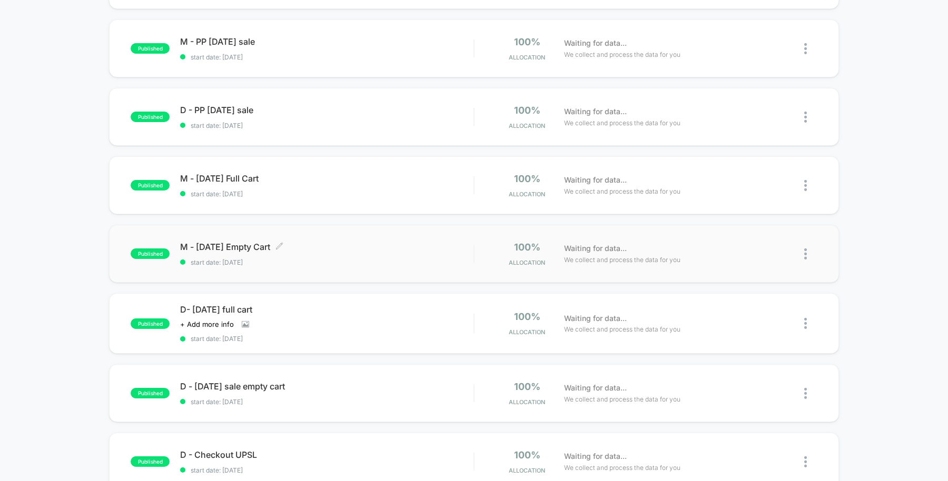
click at [417, 256] on div "M - [DATE] Empty Cart Click to edit experience details Click to edit experience…" at bounding box center [326, 254] width 293 height 25
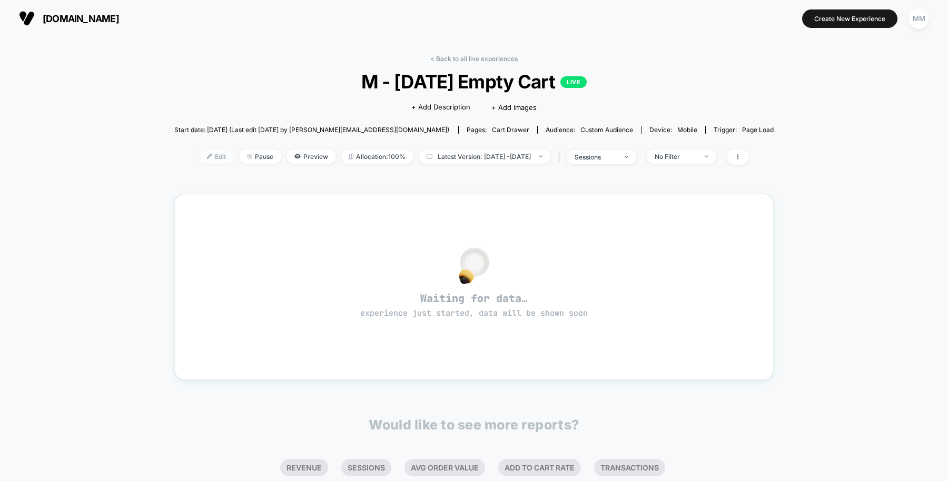
click at [203, 159] on span "Edit" at bounding box center [216, 157] width 35 height 14
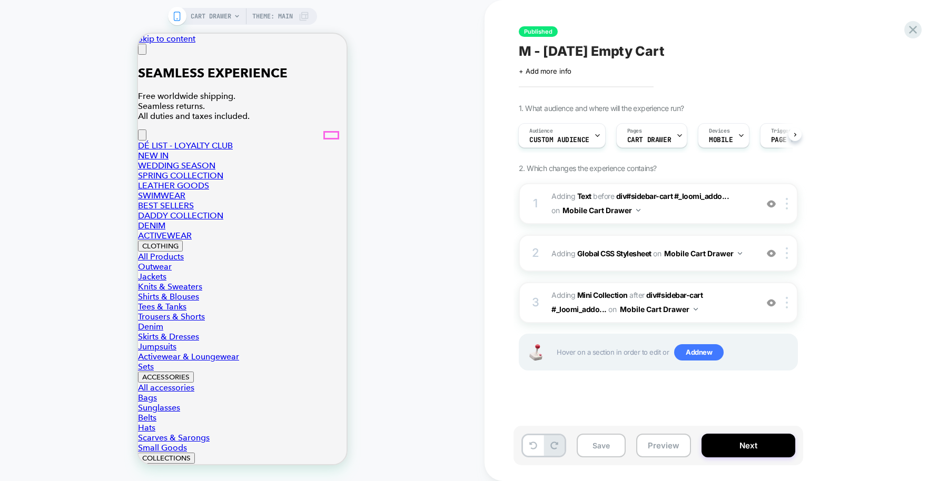
click at [580, 136] on span "Custom Audience" at bounding box center [559, 139] width 60 height 7
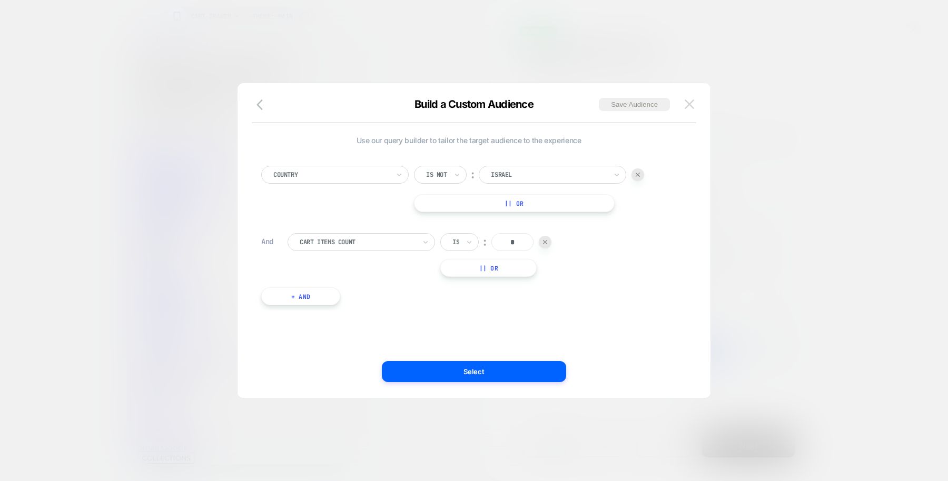
click at [0, 0] on img at bounding box center [0, 0] width 0 height 0
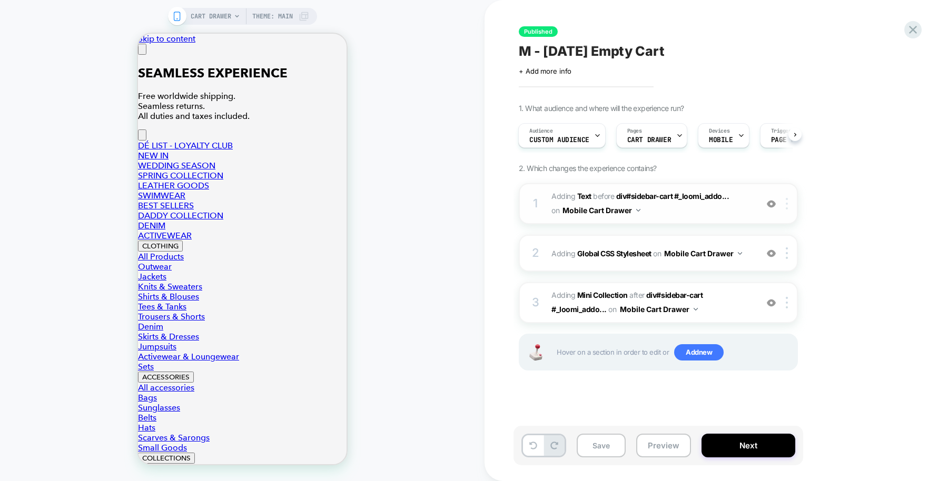
click at [830, 262] on div "1. What audience and where will the experience run? Audience Custom Audience Pa…" at bounding box center [711, 250] width 385 height 293
click at [0, 0] on b "Text" at bounding box center [0, 0] width 0 height 0
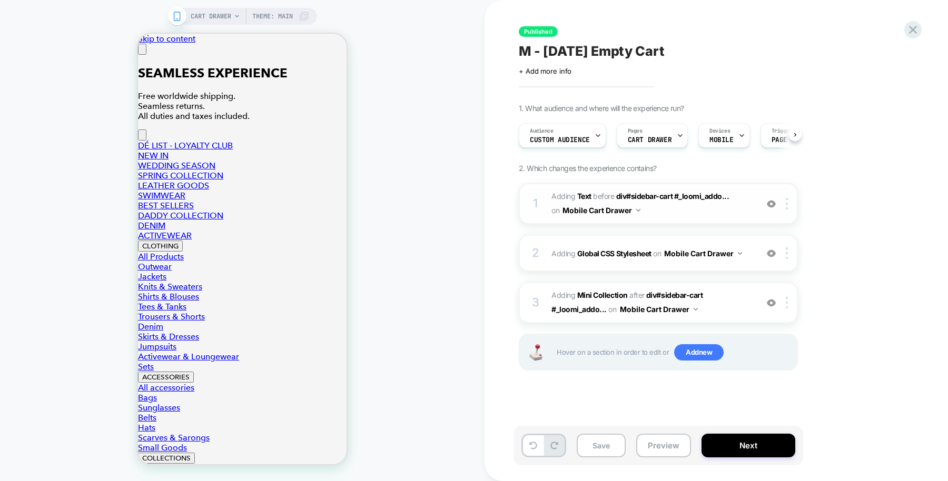
scroll to position [0, 1]
click at [788, 206] on img at bounding box center [787, 204] width 2 height 12
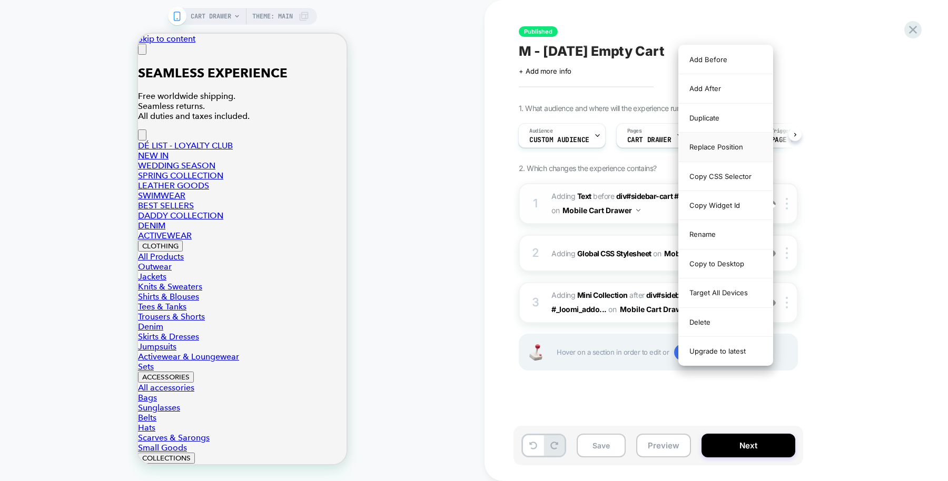
click at [0, 0] on div "Replace Position" at bounding box center [0, 0] width 0 height 0
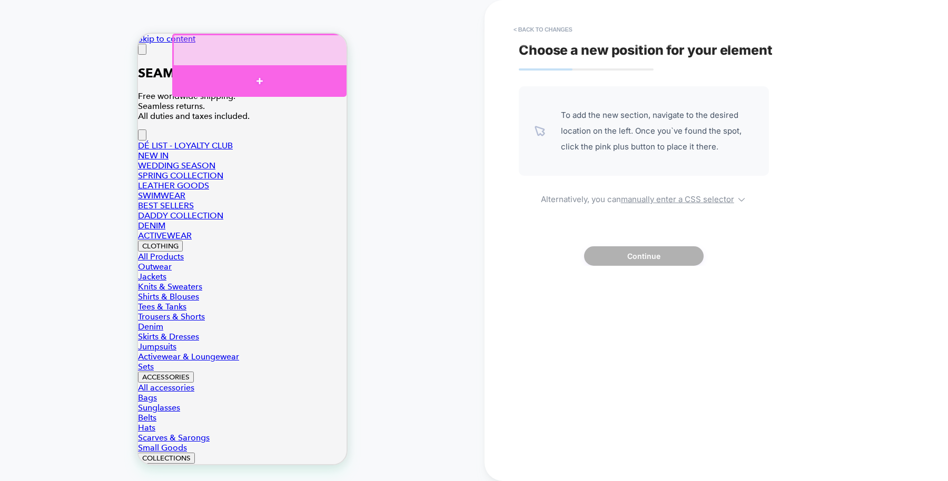
click at [304, 86] on div at bounding box center [259, 81] width 174 height 32
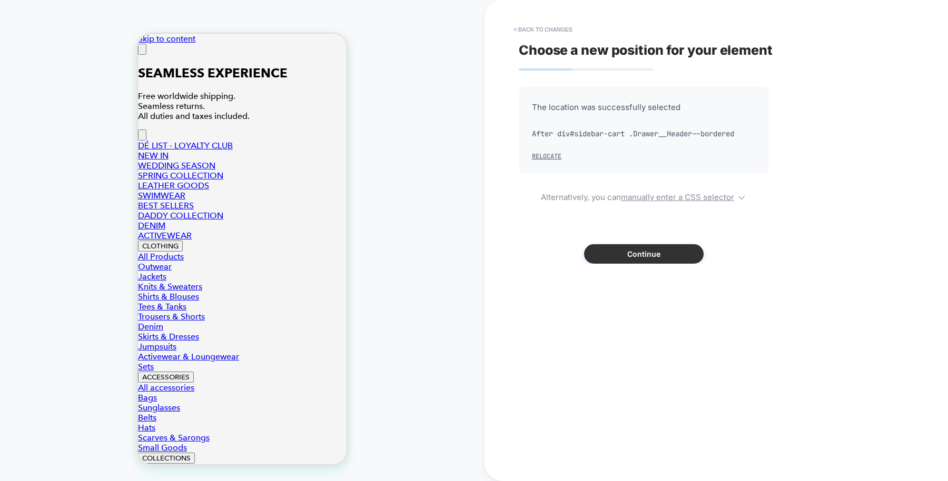
click at [635, 254] on button "Continue" at bounding box center [644, 253] width 120 height 19
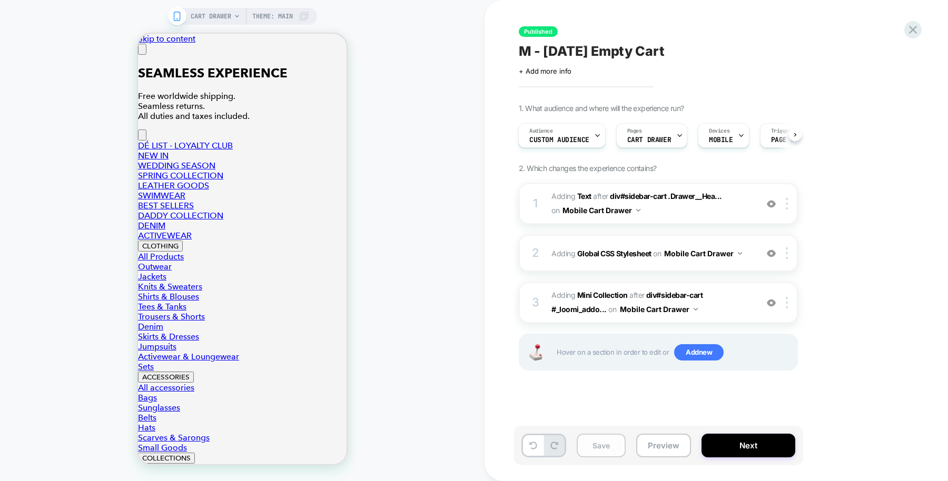
click at [0, 0] on button "Save" at bounding box center [0, 0] width 0 height 0
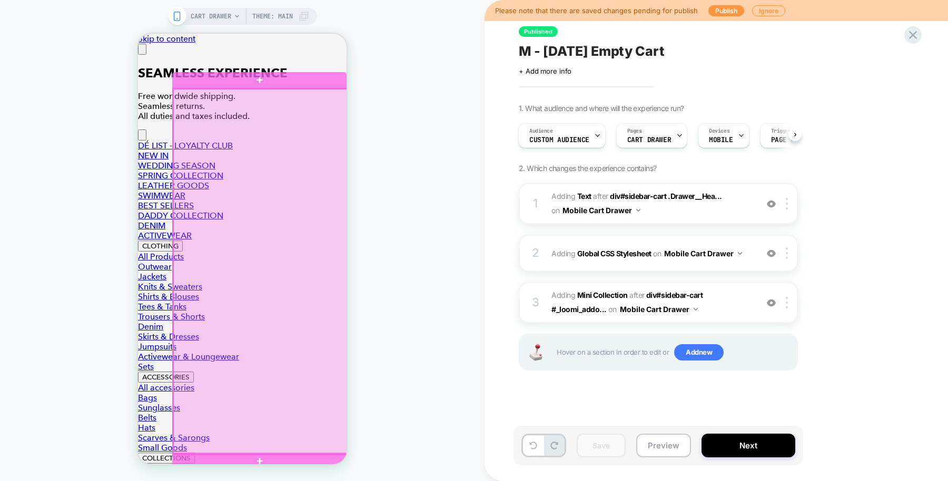
click at [316, 160] on div at bounding box center [260, 272] width 174 height 366
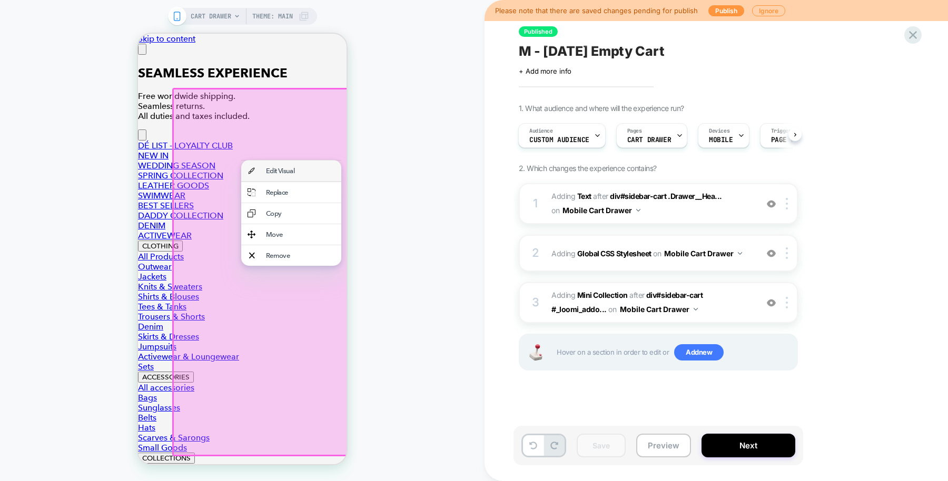
click at [311, 180] on div "Edit Visual" at bounding box center [291, 171] width 100 height 21
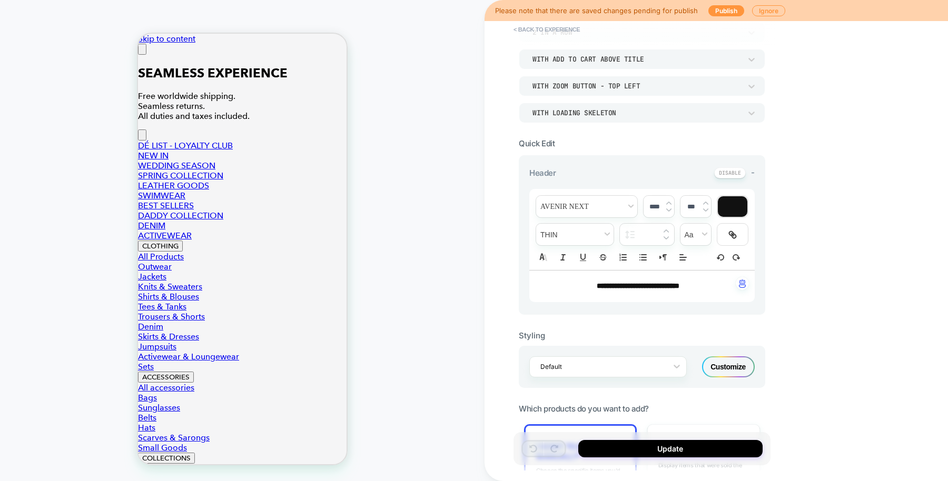
scroll to position [139, 0]
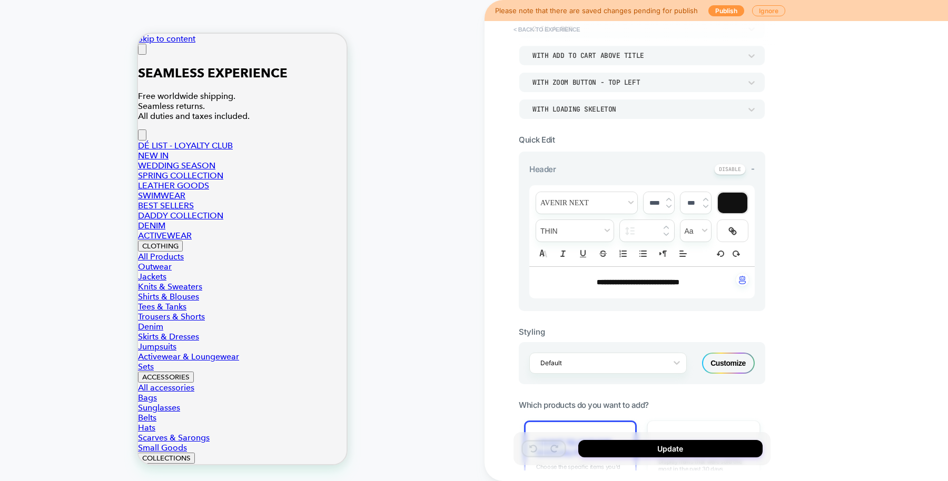
click at [0, 0] on button "< Back to experience" at bounding box center [0, 0] width 0 height 0
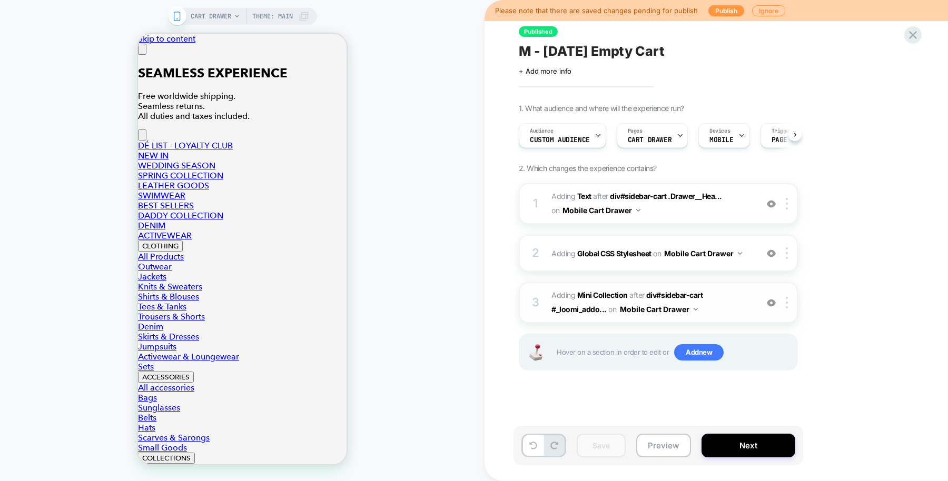
scroll to position [0, 1]
click at [606, 291] on b "Mini Collection" at bounding box center [602, 295] width 51 height 9
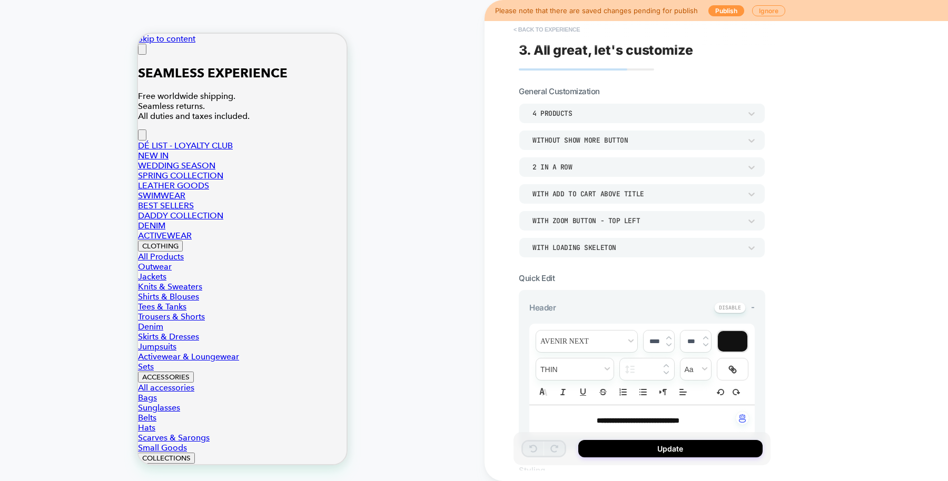
click at [0, 0] on button "< Back to experience" at bounding box center [0, 0] width 0 height 0
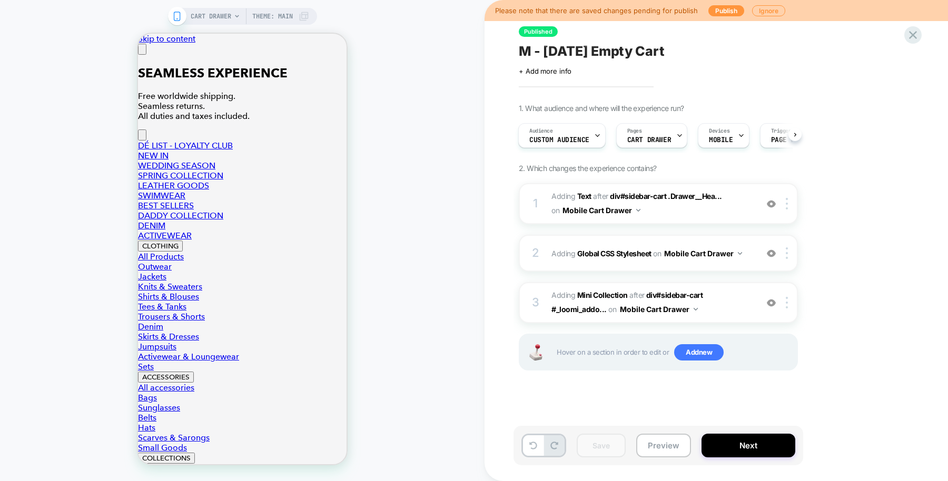
click at [0, 0] on div "Please note that there are saved changes pending for publish Publish Ignore" at bounding box center [0, 0] width 0 height 0
click at [727, 15] on button "Publish" at bounding box center [726, 10] width 36 height 11
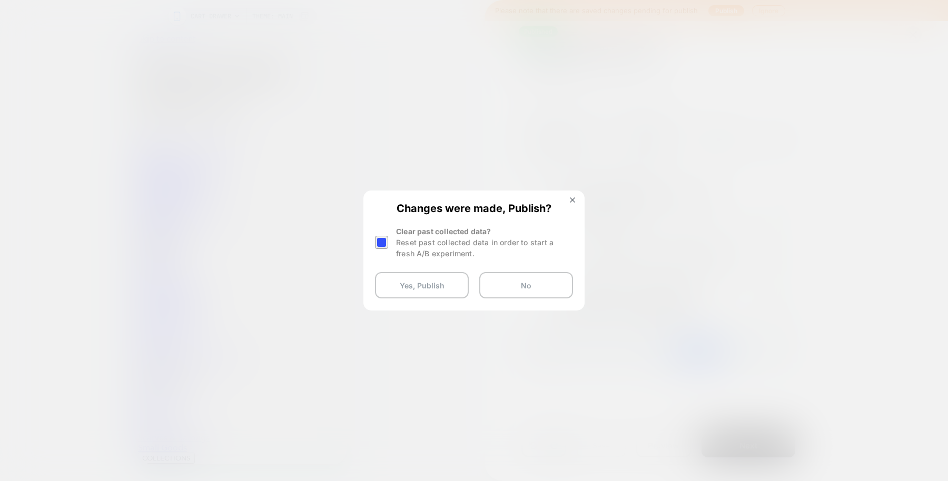
click at [380, 240] on div at bounding box center [381, 242] width 13 height 13
click at [0, 0] on button "Yes, Publish" at bounding box center [0, 0] width 0 height 0
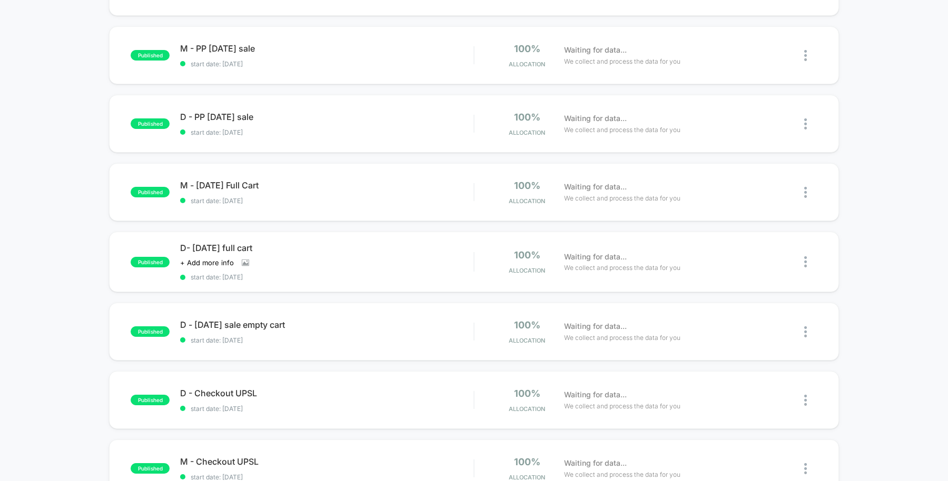
scroll to position [433, 0]
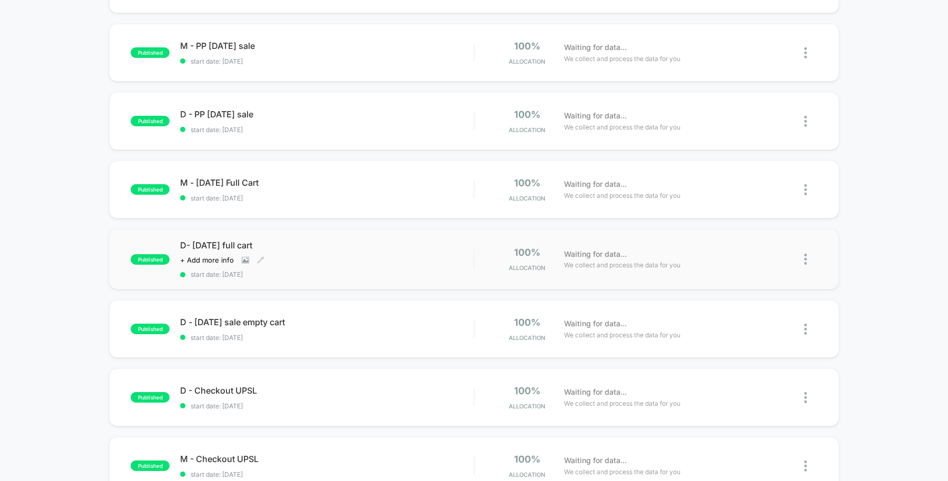
click at [367, 259] on div "Click to view images Click to edit experience details + Add more info" at bounding box center [282, 260] width 205 height 8
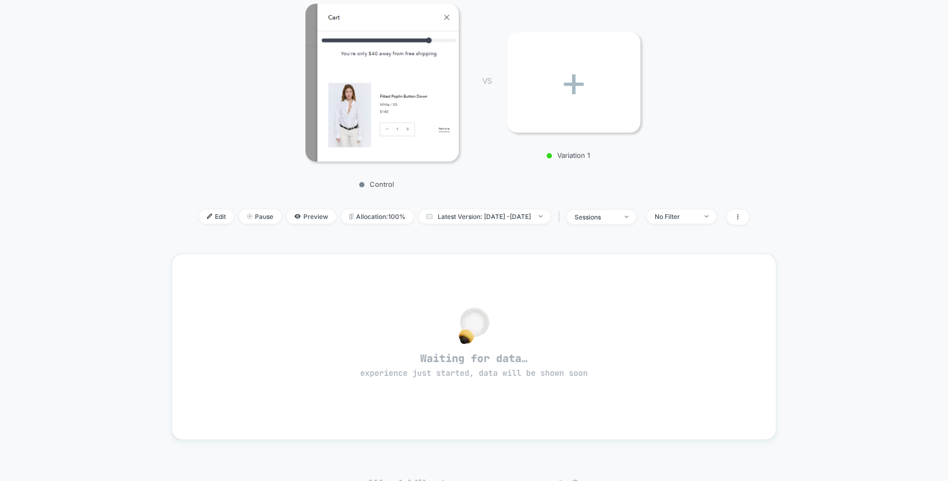
scroll to position [153, 0]
click at [199, 211] on span "Edit" at bounding box center [216, 216] width 35 height 14
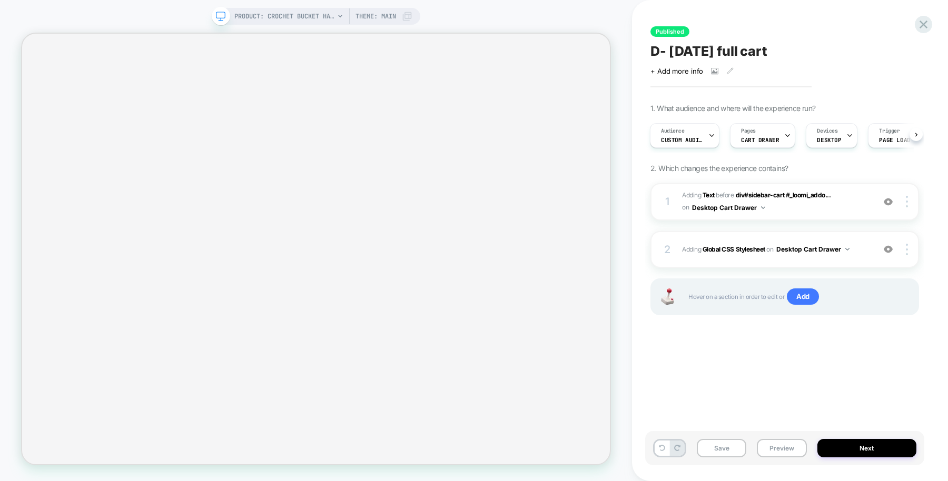
scroll to position [0, 1]
click at [904, 204] on div at bounding box center [909, 202] width 20 height 12
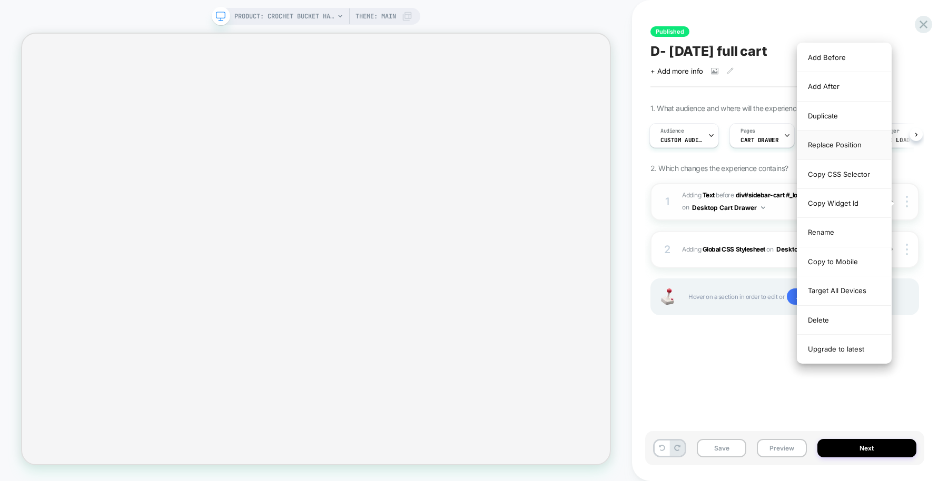
click at [827, 149] on div "Replace Position" at bounding box center [844, 145] width 94 height 29
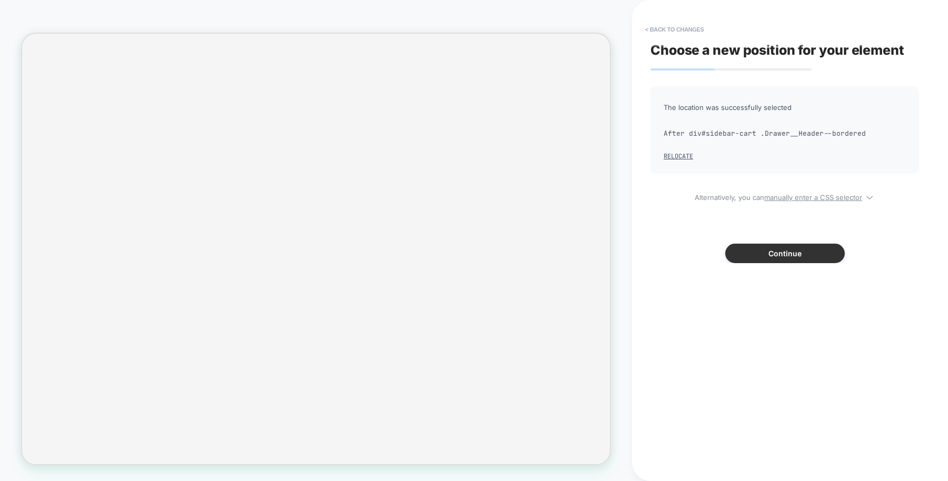
click at [769, 250] on button "Continue" at bounding box center [785, 253] width 120 height 19
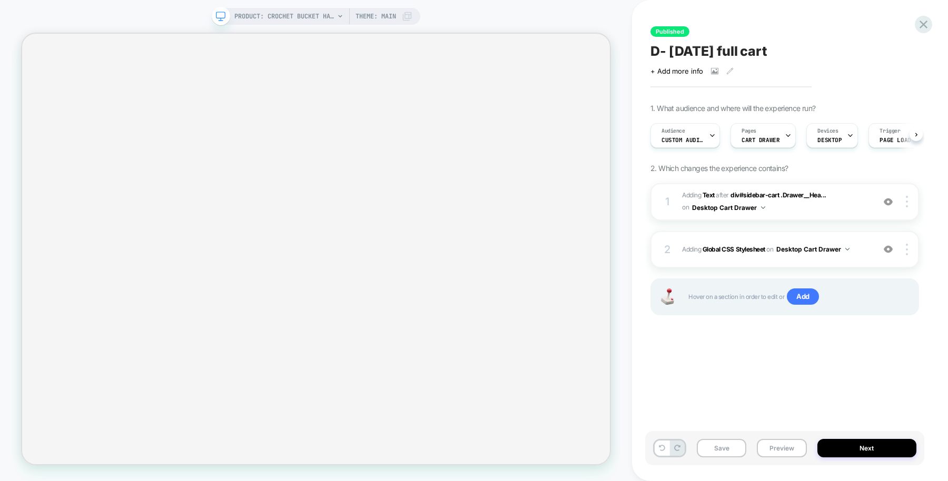
scroll to position [0, 1]
click at [724, 447] on button "Save" at bounding box center [722, 448] width 50 height 18
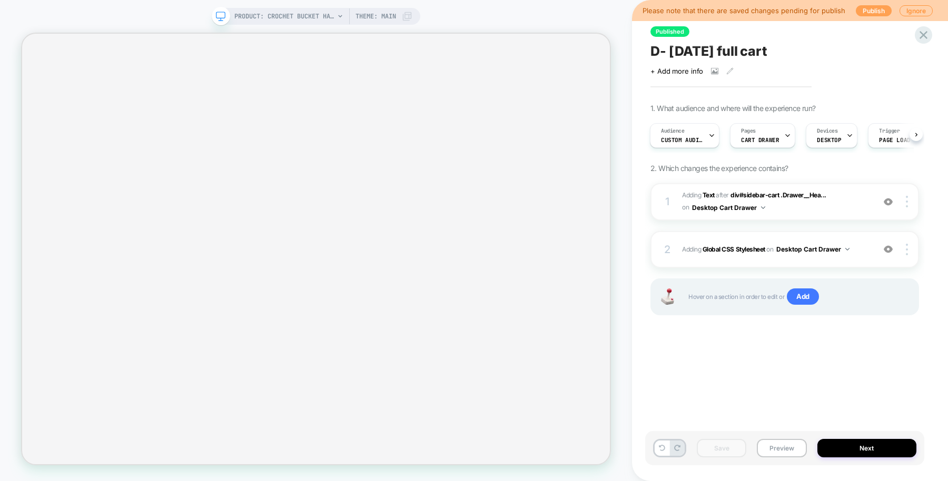
click at [866, 13] on button "Publish" at bounding box center [874, 10] width 36 height 11
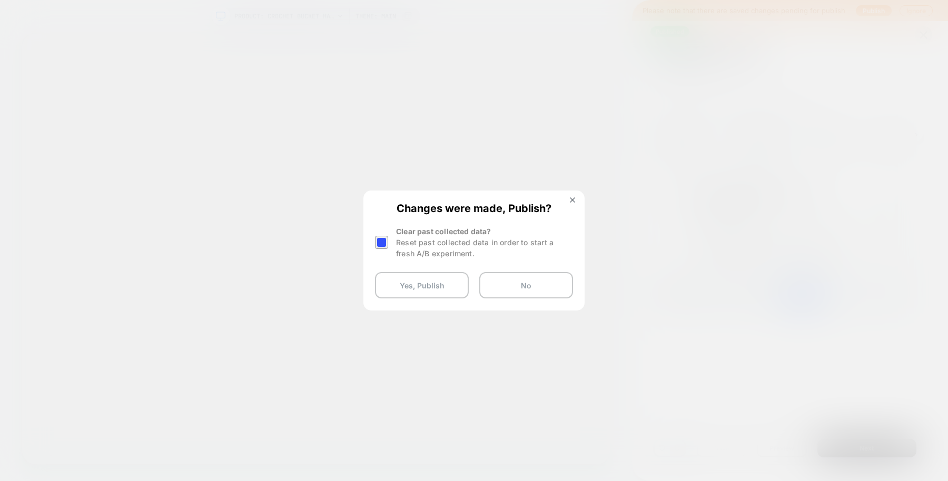
click at [385, 243] on div at bounding box center [381, 242] width 13 height 13
click at [405, 284] on button "Yes, Publish" at bounding box center [422, 285] width 94 height 26
click at [412, 289] on button "Yes, Publish" at bounding box center [422, 285] width 94 height 26
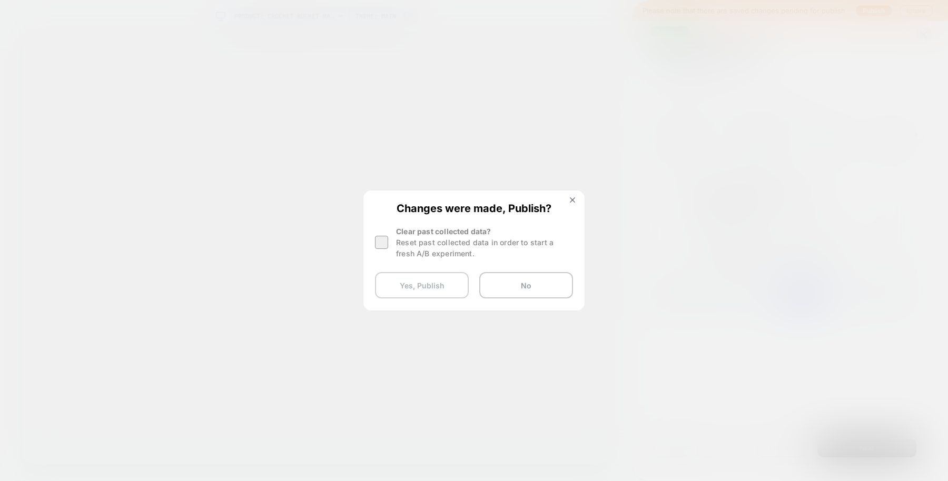
click at [412, 289] on button "Yes, Publish" at bounding box center [422, 285] width 94 height 26
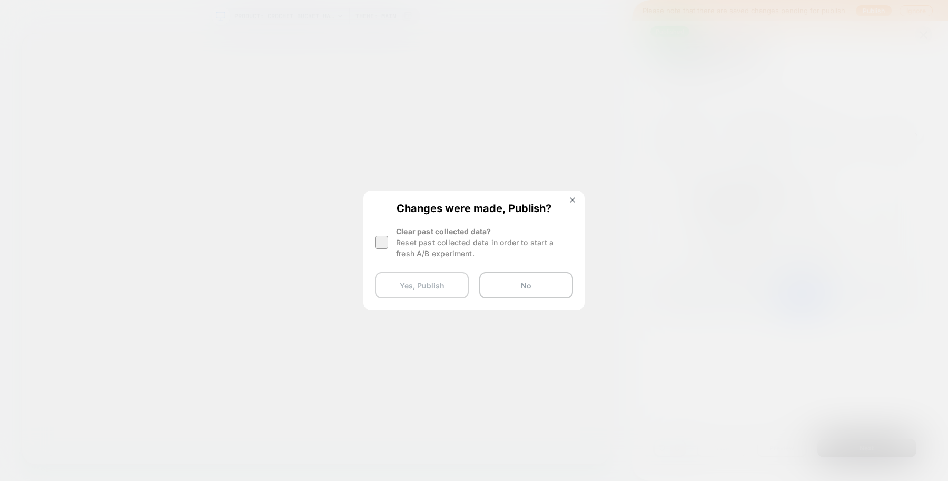
click at [412, 289] on button "Yes, Publish" at bounding box center [422, 285] width 94 height 26
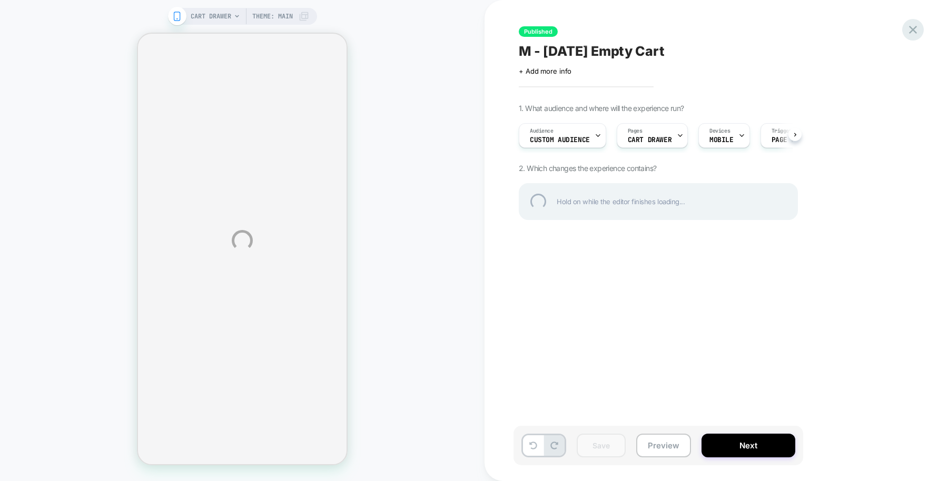
click at [915, 32] on div at bounding box center [913, 30] width 22 height 22
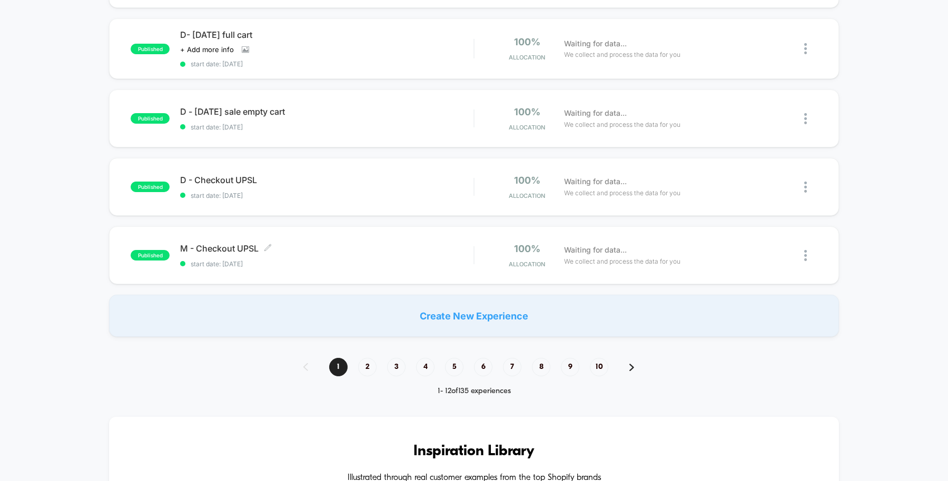
scroll to position [645, 0]
click at [369, 368] on span "2" at bounding box center [367, 366] width 18 height 18
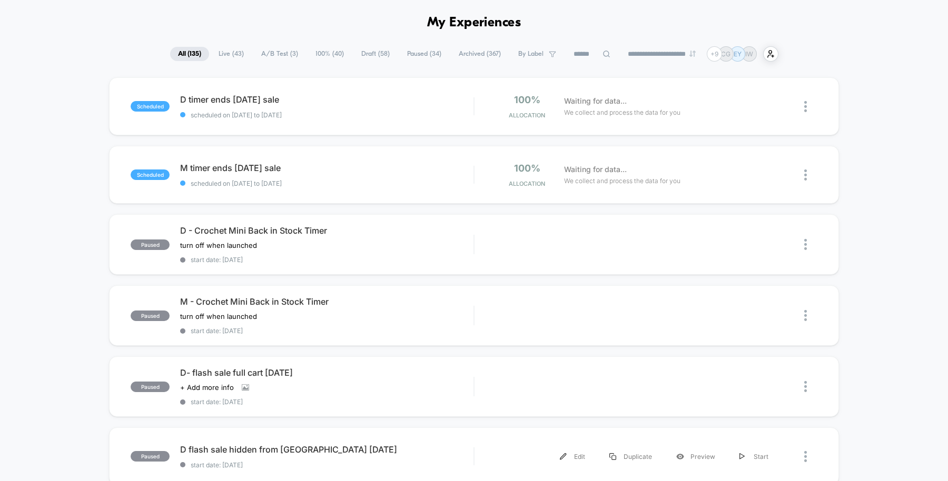
scroll to position [0, 0]
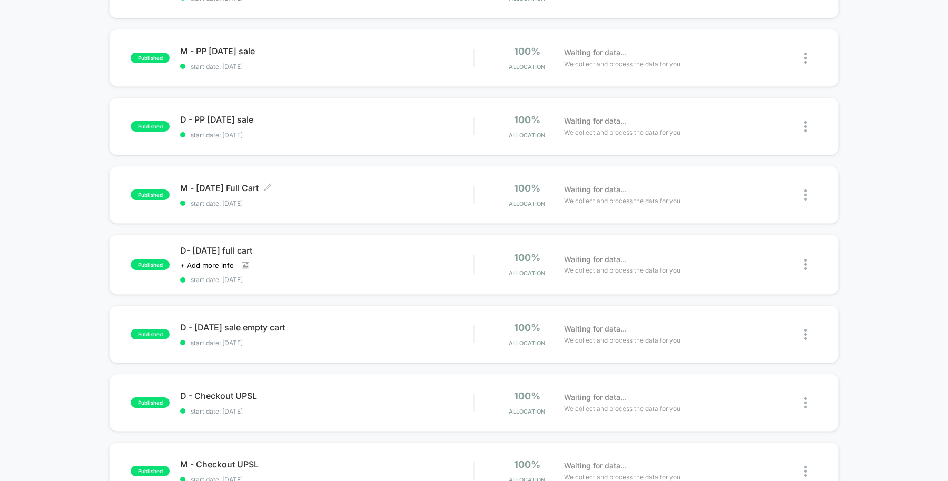
scroll to position [432, 0]
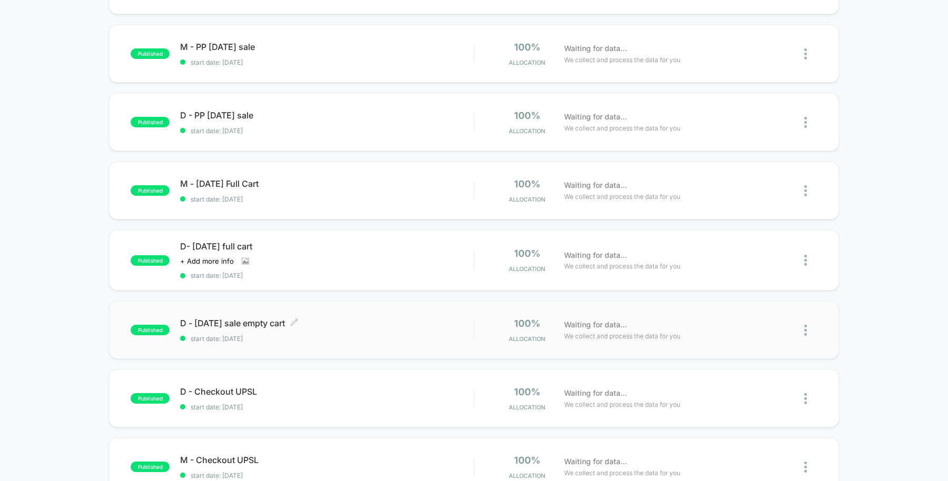
click at [396, 331] on div "D - [DATE] sale empty cart Click to edit experience details Click to edit exper…" at bounding box center [326, 330] width 293 height 25
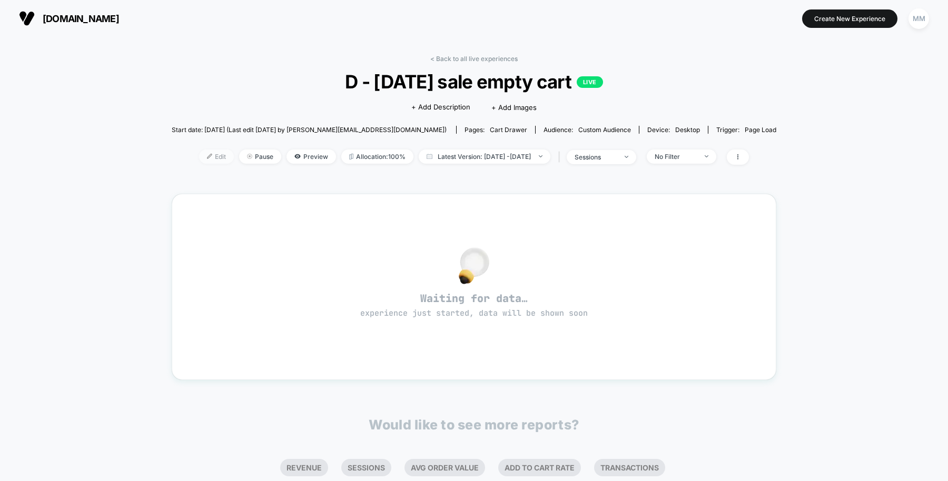
click at [199, 152] on span "Edit" at bounding box center [216, 157] width 35 height 14
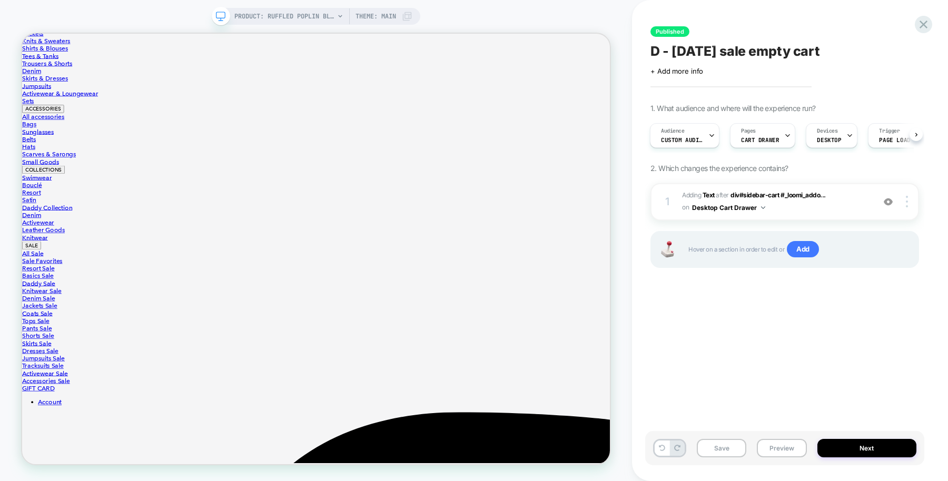
scroll to position [663, 0]
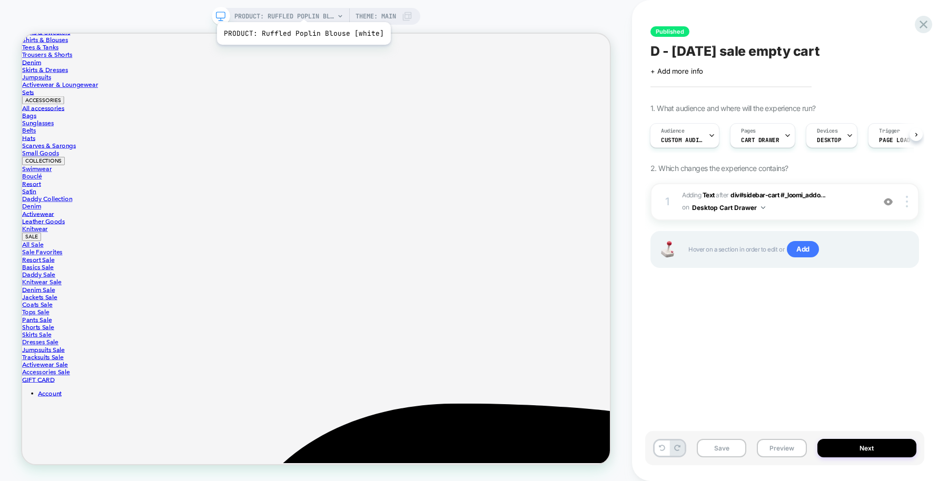
click at [302, 9] on span "PRODUCT: Ruffled Poplin Blouse [white]" at bounding box center [284, 16] width 100 height 17
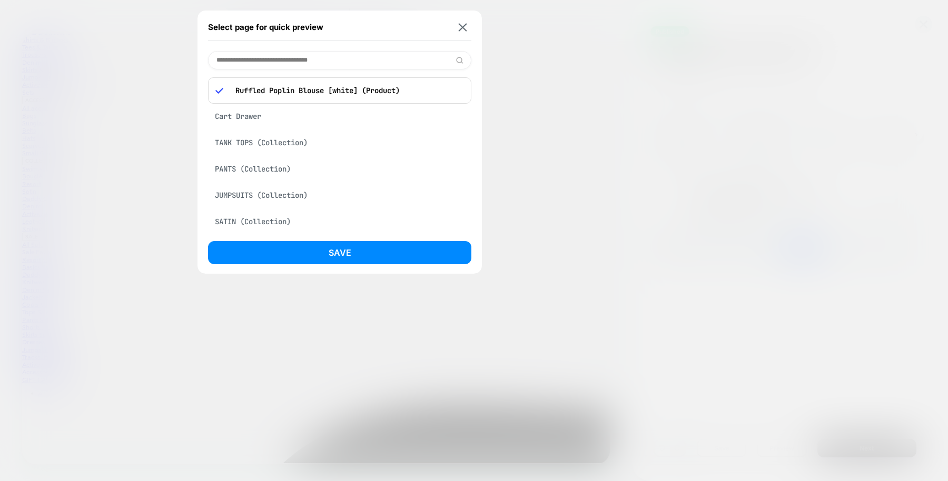
click at [283, 123] on div "Cart Drawer" at bounding box center [339, 116] width 263 height 20
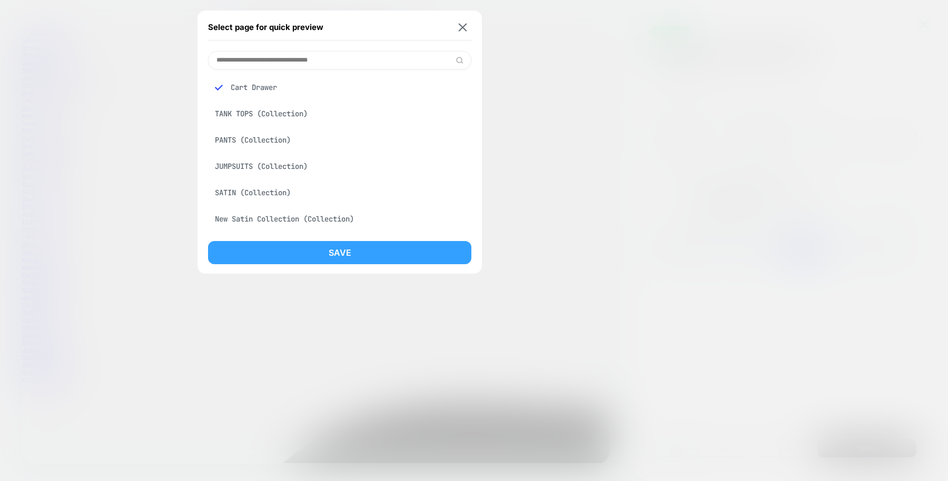
click at [318, 250] on button "Save" at bounding box center [339, 252] width 263 height 23
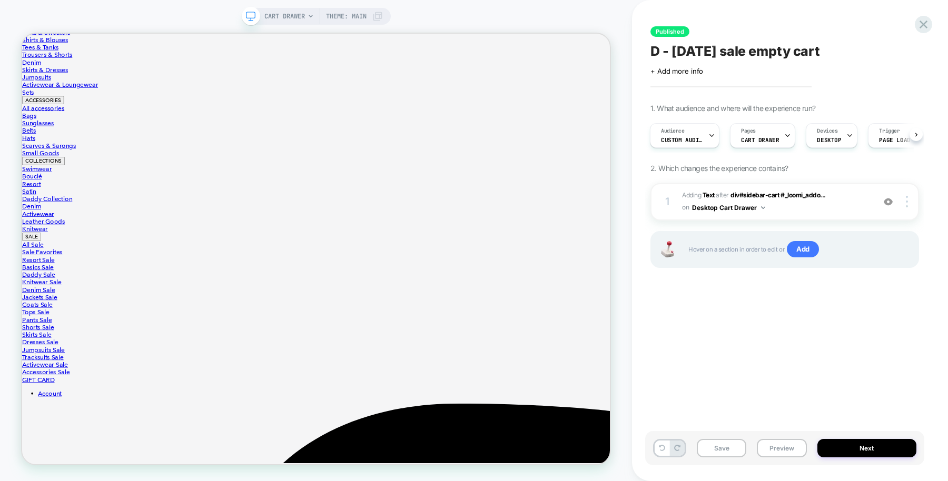
scroll to position [0, 1]
click at [0, 0] on div at bounding box center [0, 0] width 0 height 0
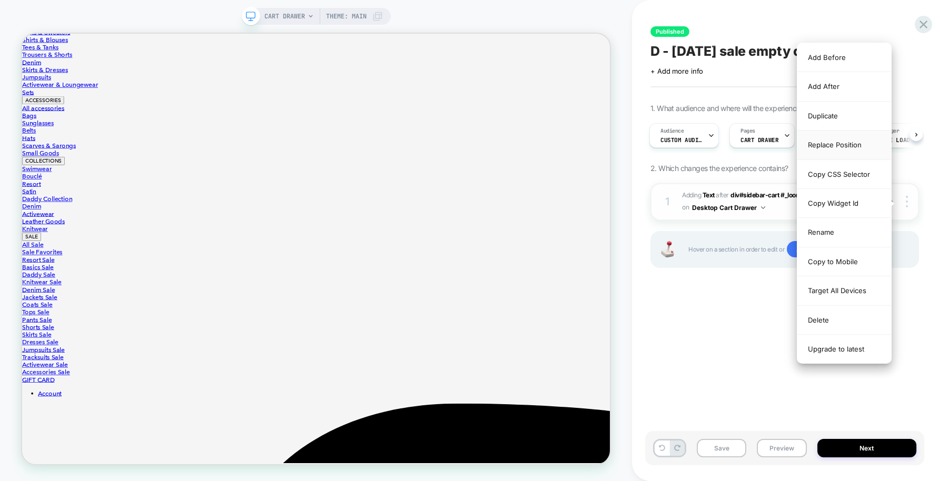
click at [0, 0] on div "Replace Position" at bounding box center [0, 0] width 0 height 0
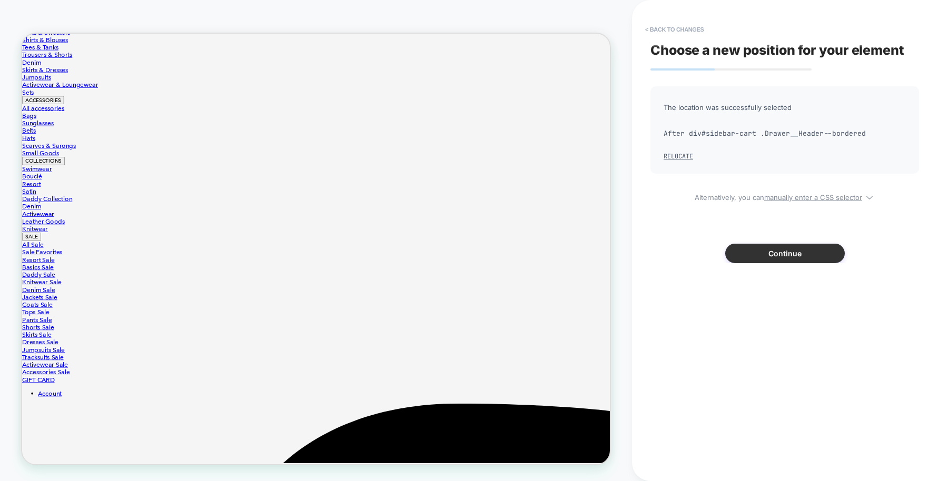
click at [0, 0] on button "Continue" at bounding box center [0, 0] width 0 height 0
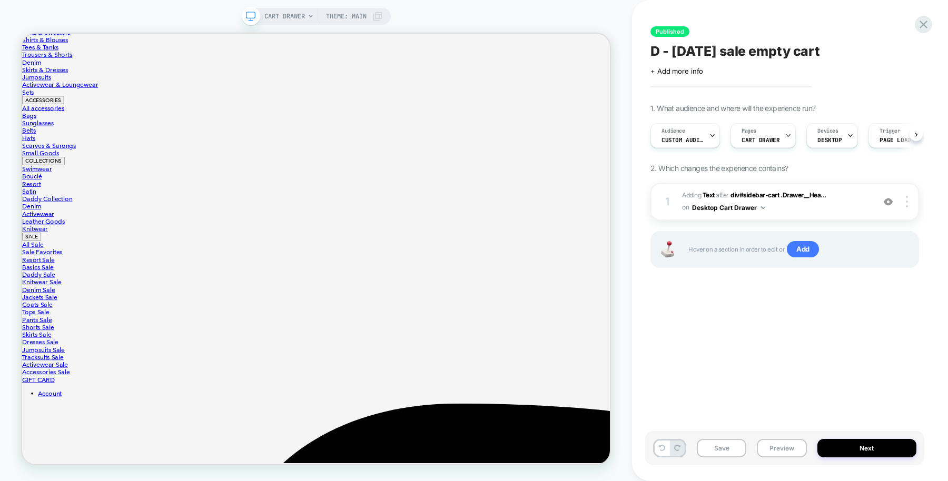
scroll to position [0, 1]
click at [732, 448] on button "Save" at bounding box center [722, 448] width 50 height 18
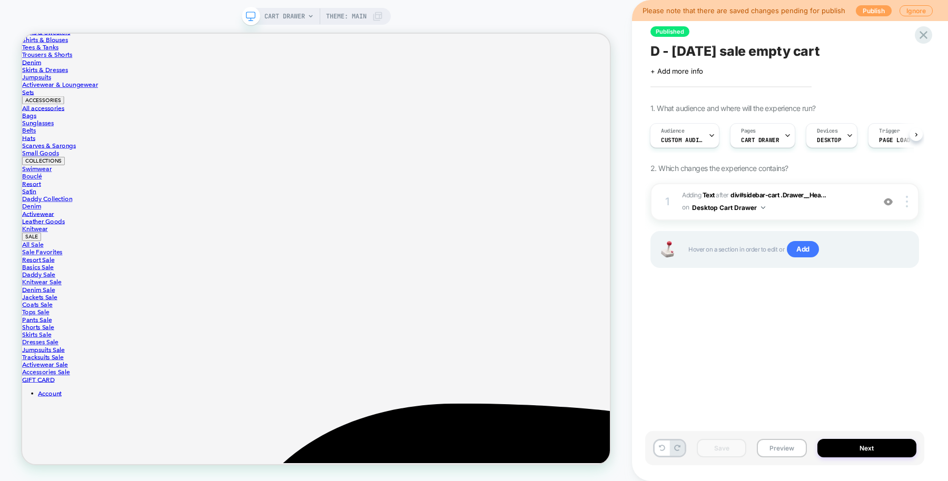
click at [868, 14] on button "Publish" at bounding box center [874, 10] width 36 height 11
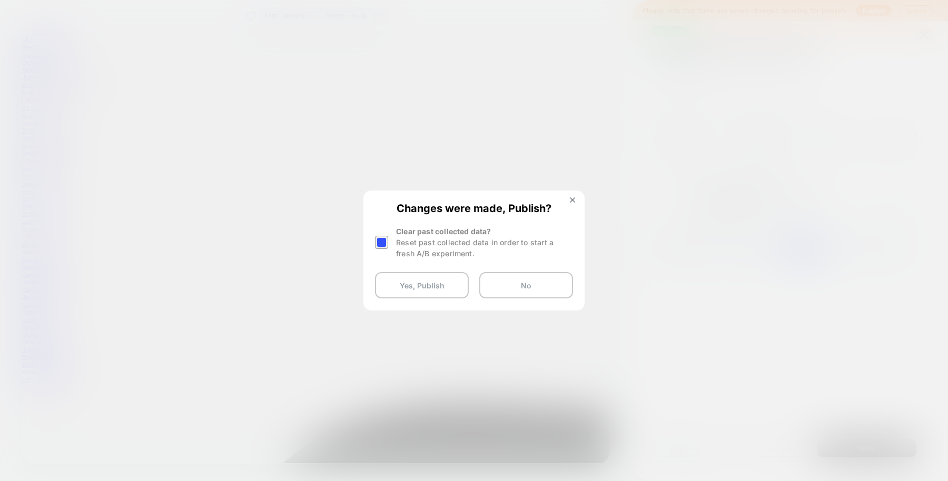
click at [388, 244] on div at bounding box center [383, 242] width 16 height 33
click at [0, 0] on div at bounding box center [0, 0] width 0 height 0
click at [416, 287] on button "Yes, Publish" at bounding box center [422, 285] width 94 height 26
